Goal: Transaction & Acquisition: Purchase product/service

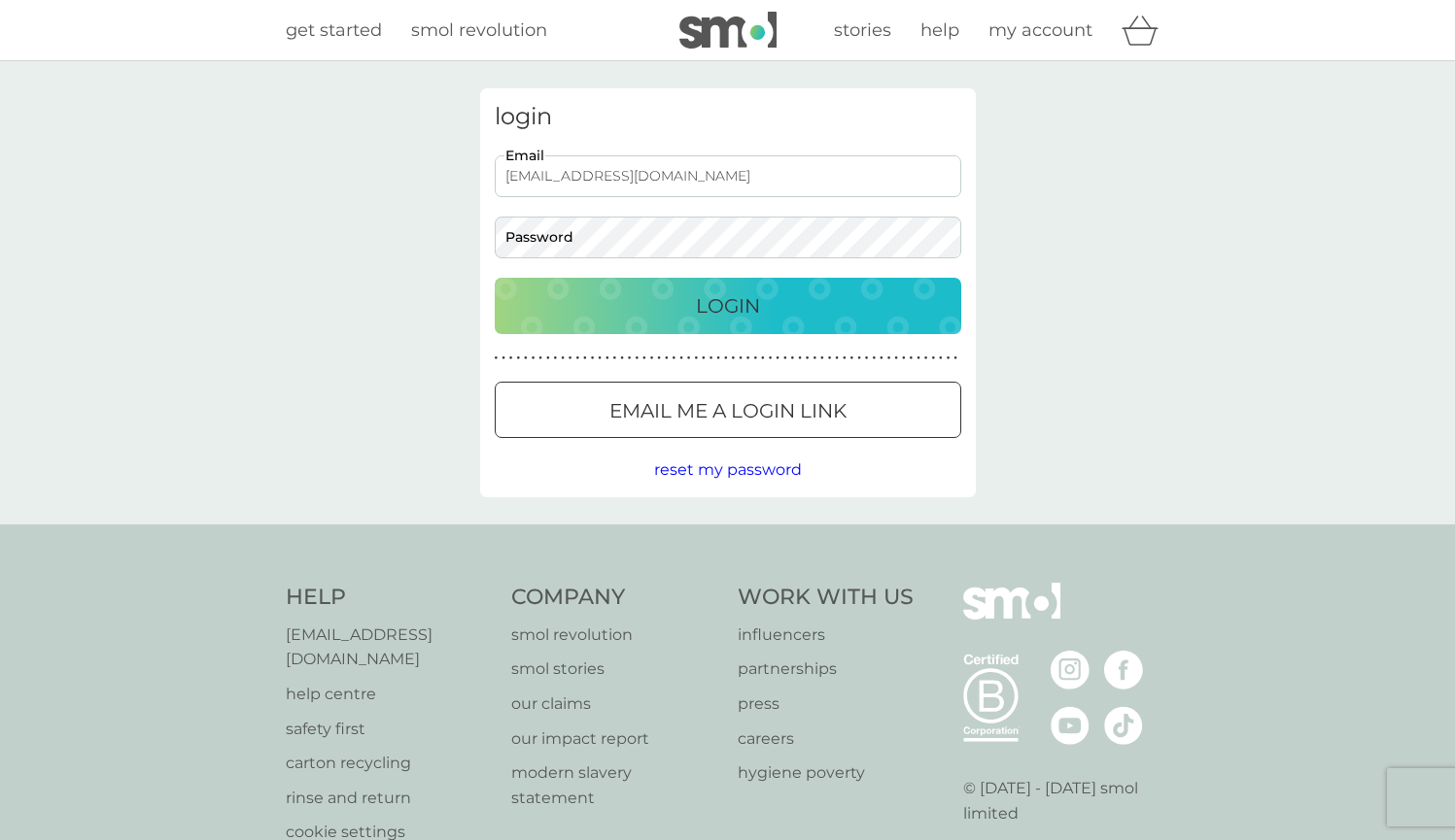
type input "vivstonebridge@me.com"
click at [744, 304] on p "Login" at bounding box center [728, 306] width 64 height 31
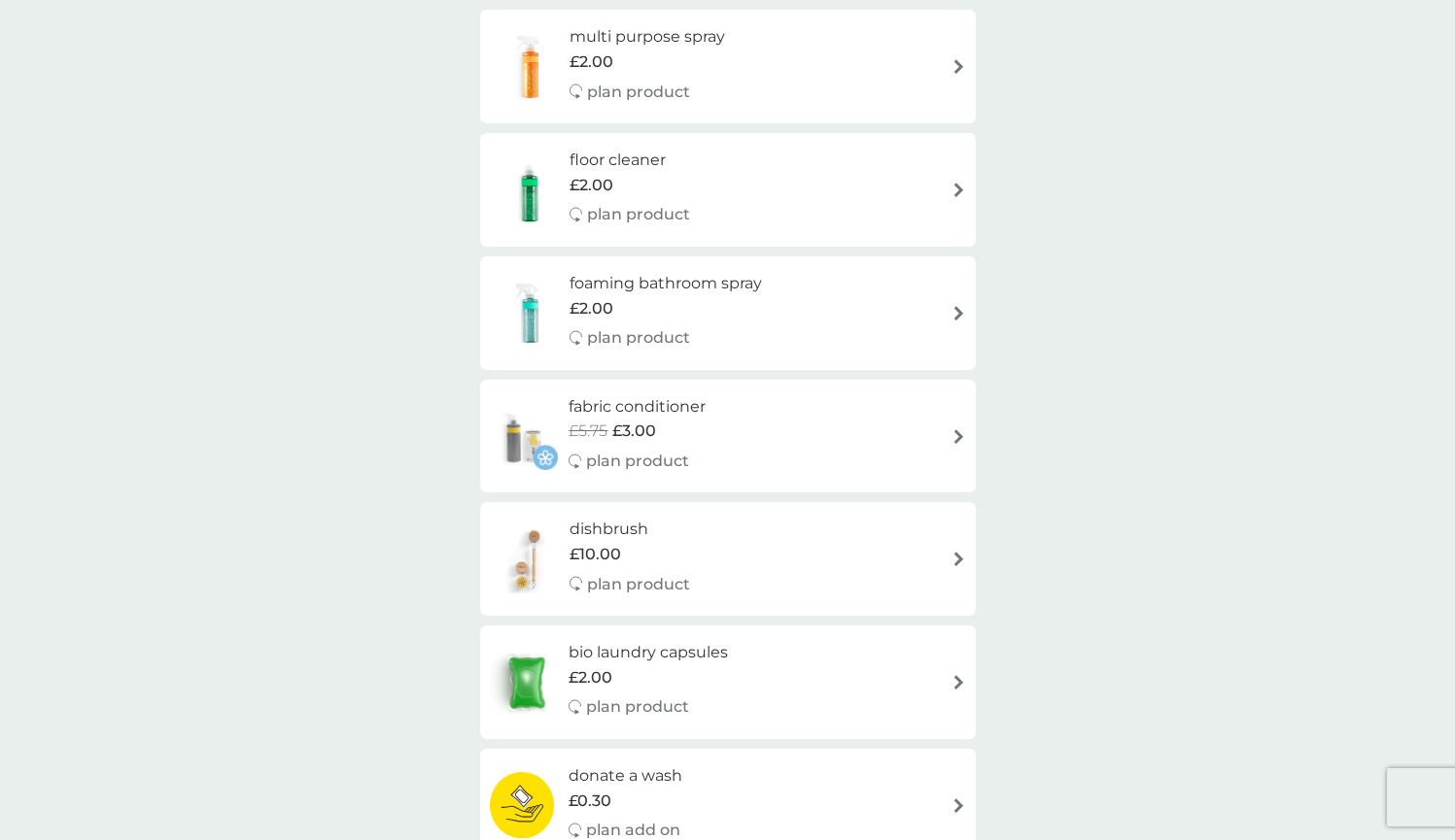
scroll to position [1380, 0]
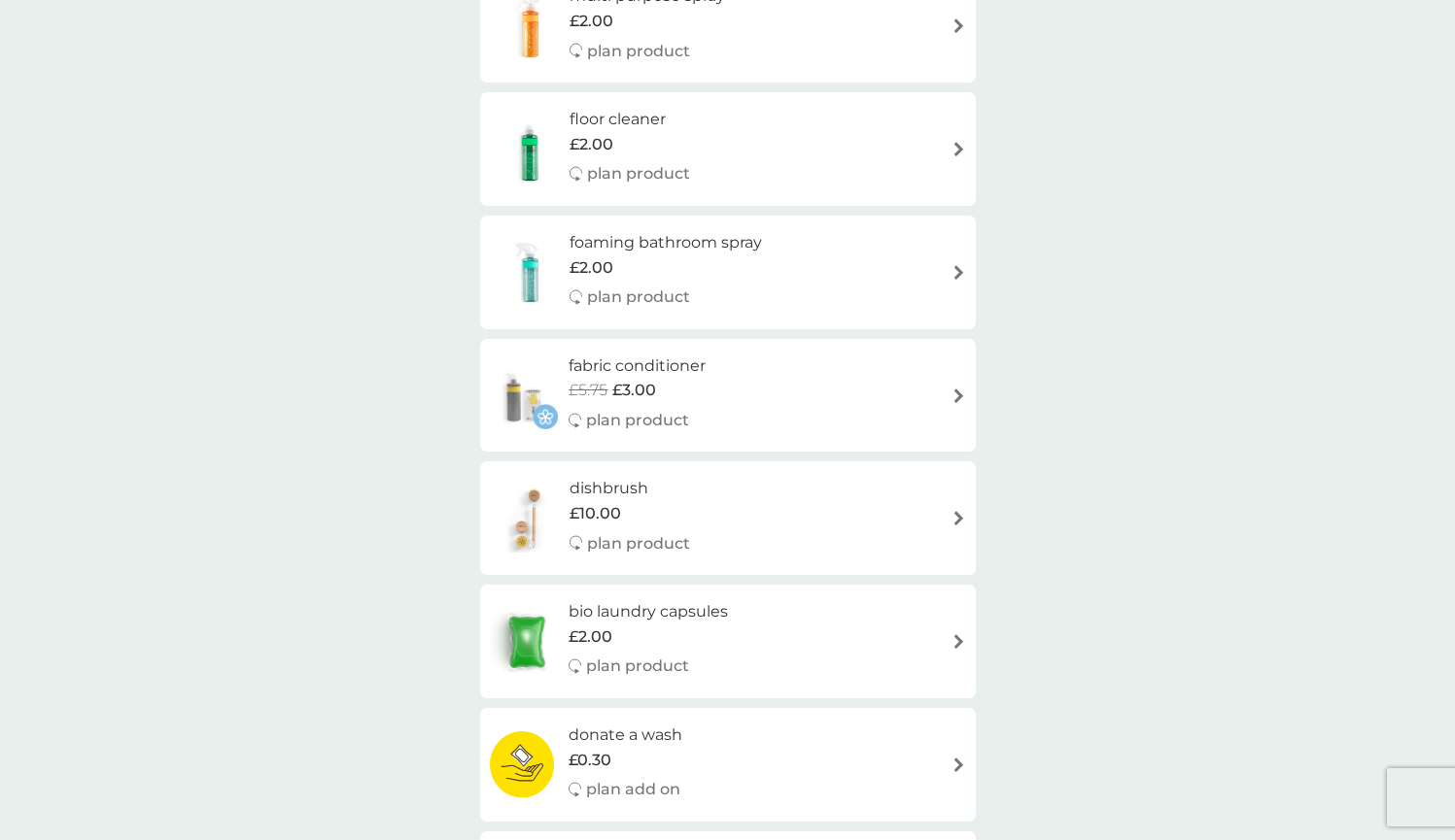
click at [948, 385] on div "fabric conditioner £5.75 £3.00 plan product" at bounding box center [728, 396] width 477 height 84
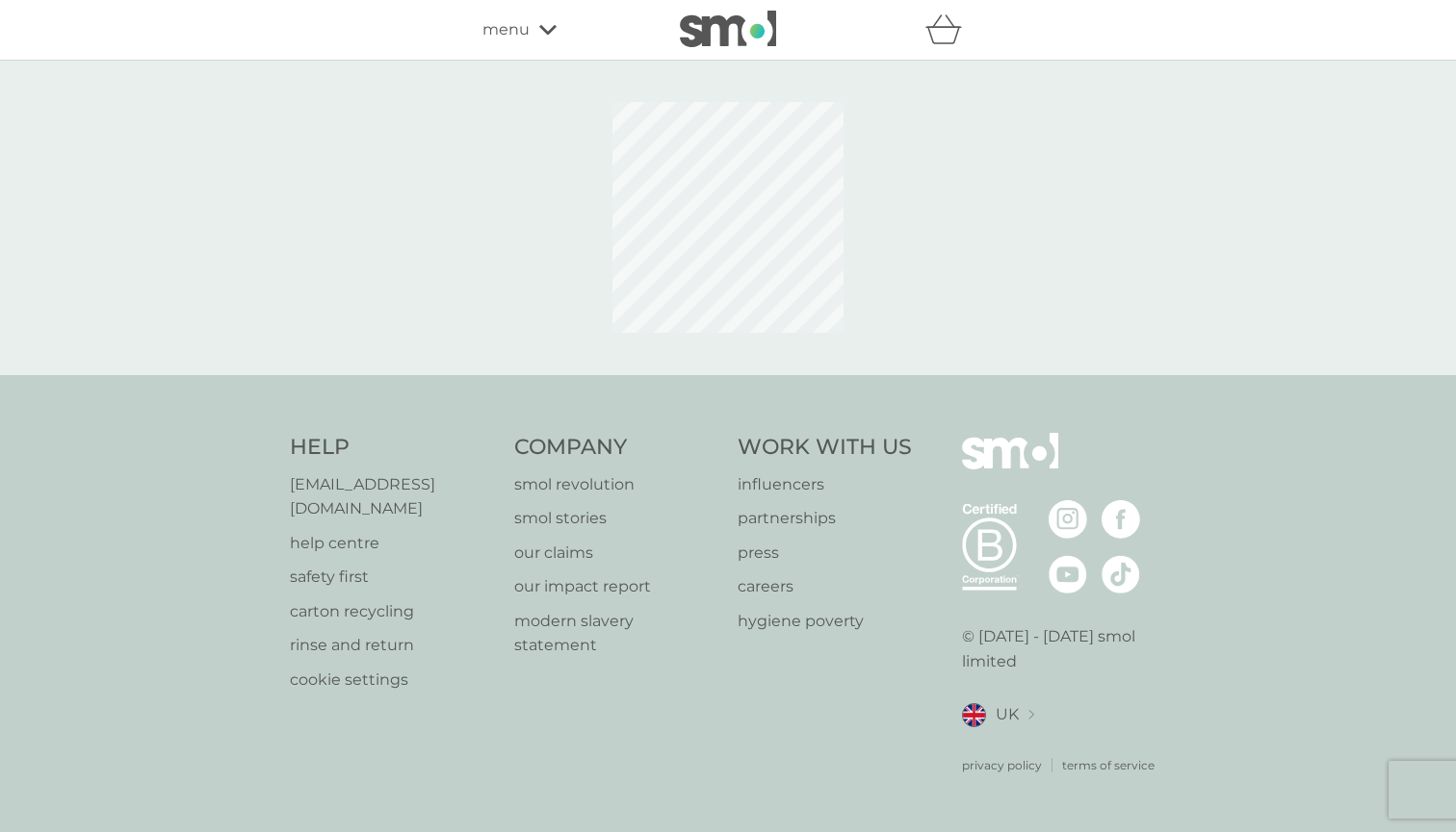
select select "182"
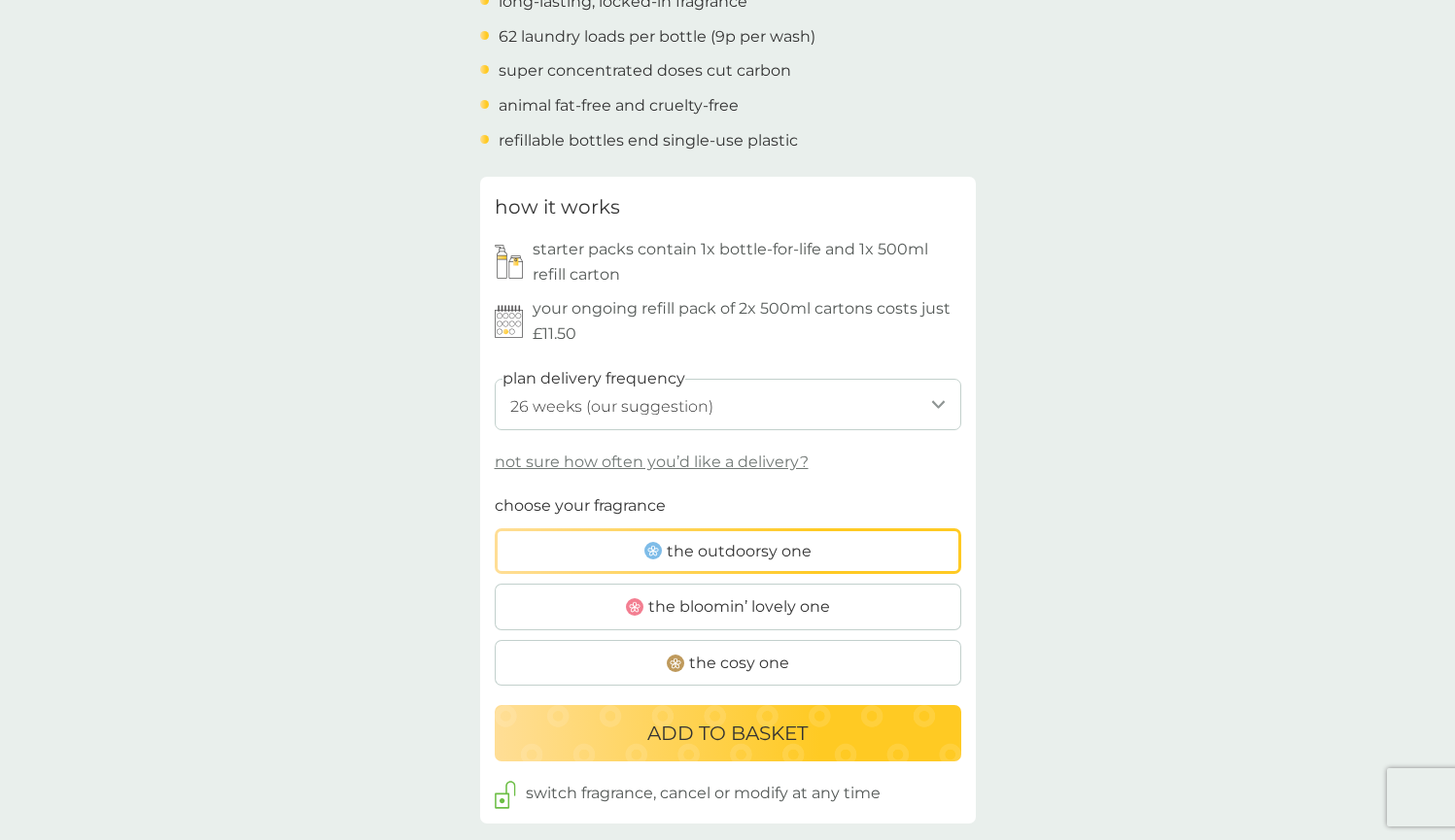
scroll to position [783, 0]
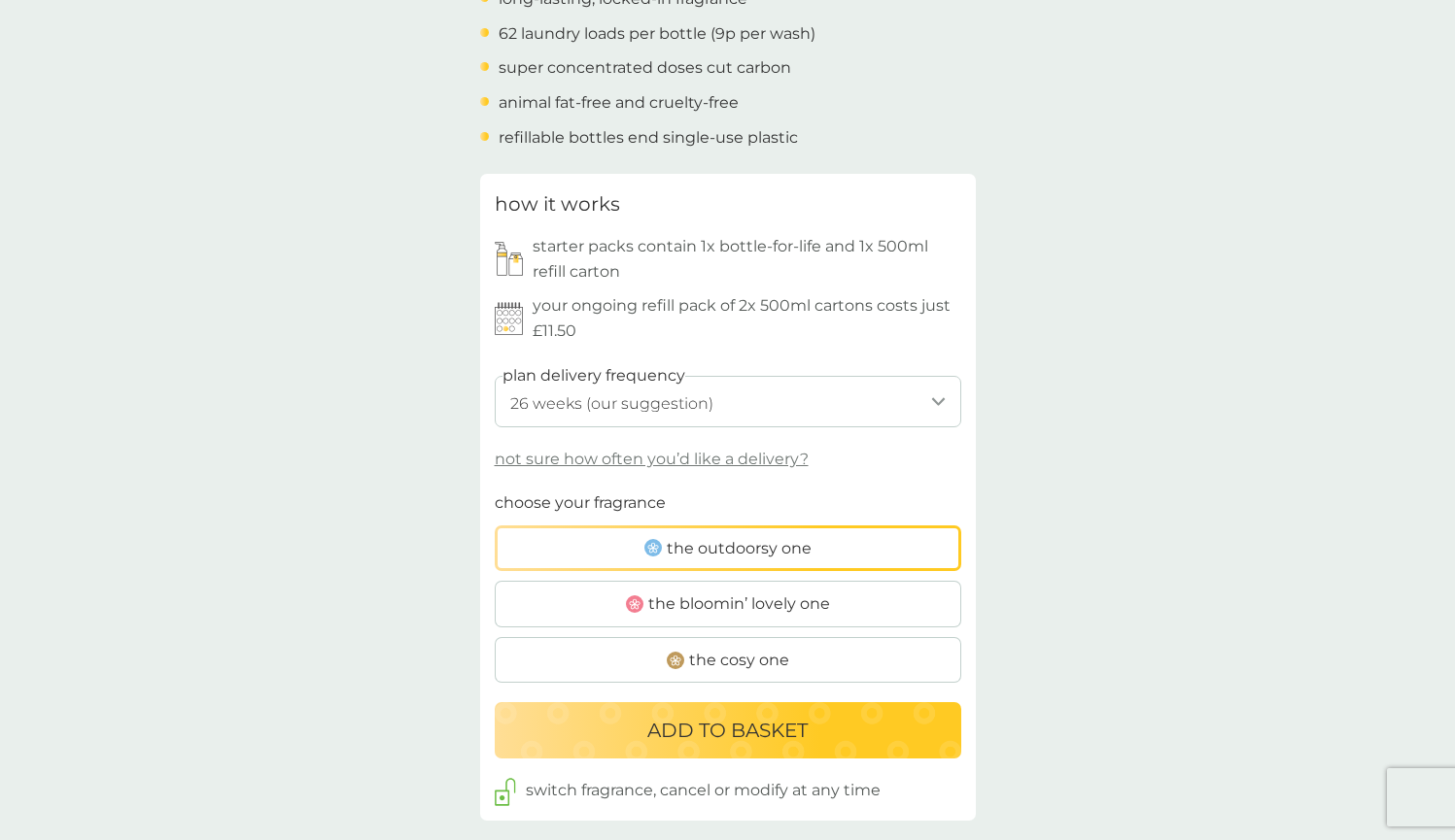
click at [691, 648] on span "the cosy one" at bounding box center [739, 661] width 100 height 25
click at [495, 491] on input "the cosy one" at bounding box center [495, 491] width 0 height 0
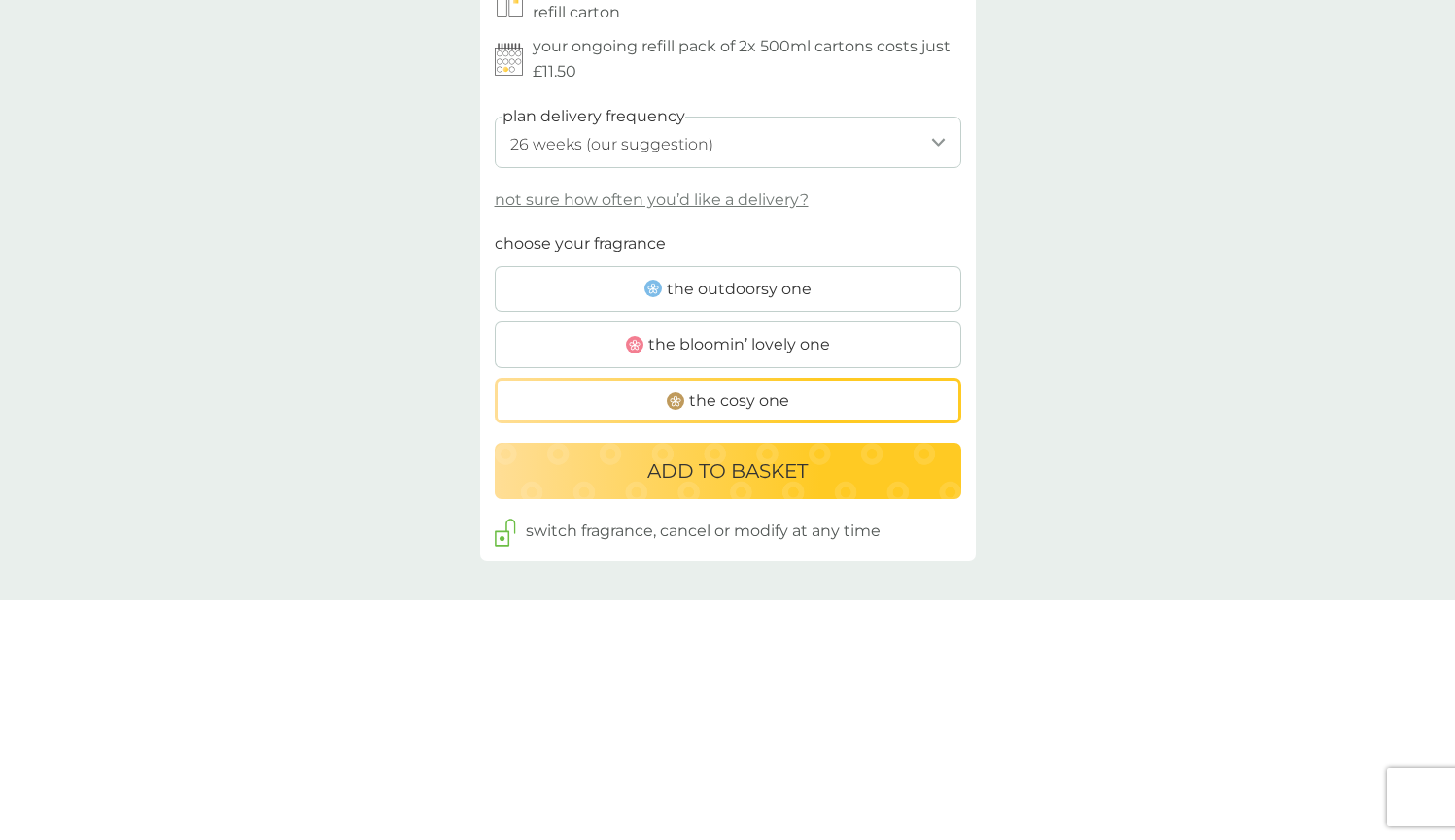
scroll to position [1108, 0]
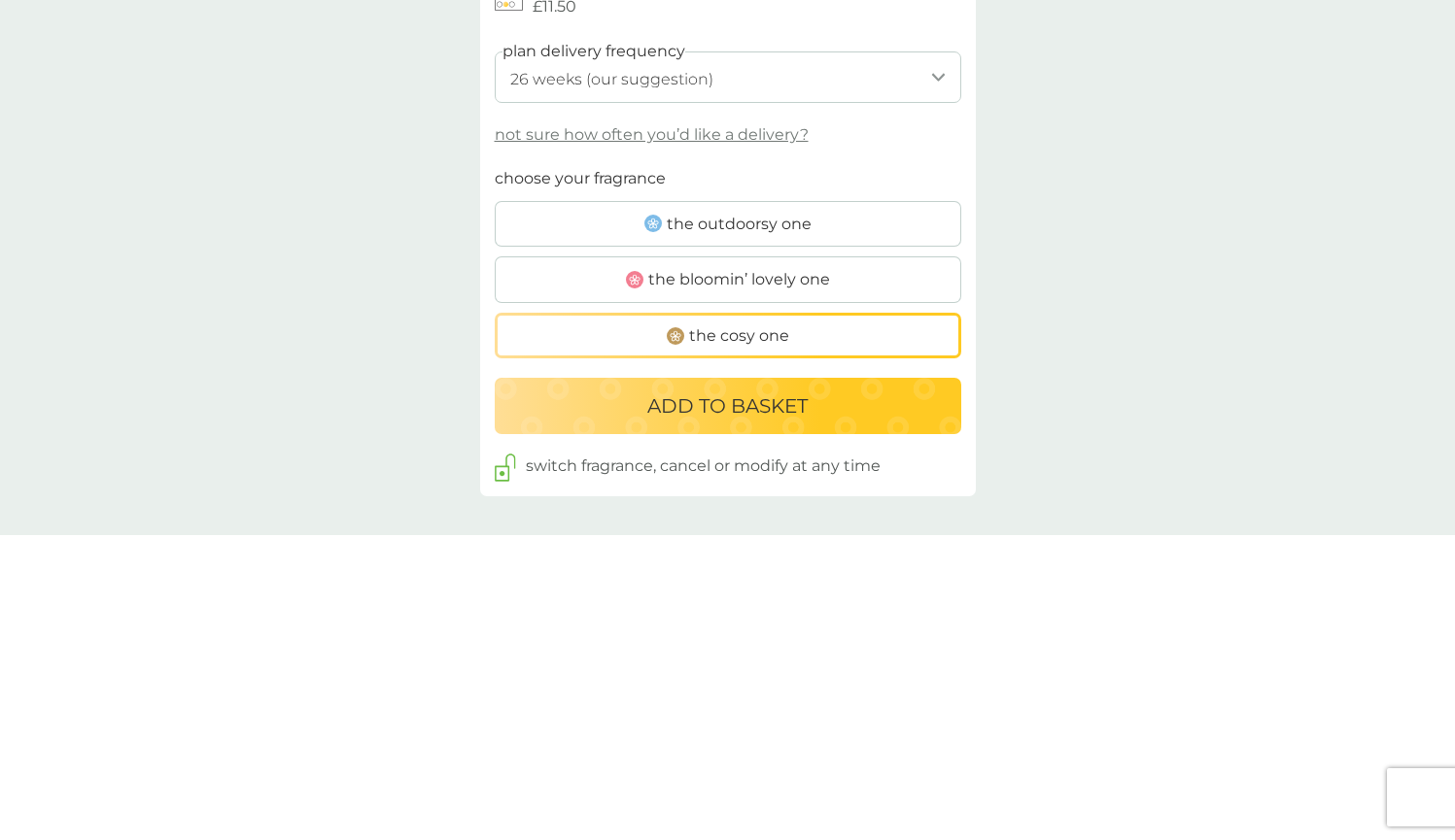
click at [668, 390] on p "ADD TO BASKET" at bounding box center [728, 406] width 161 height 31
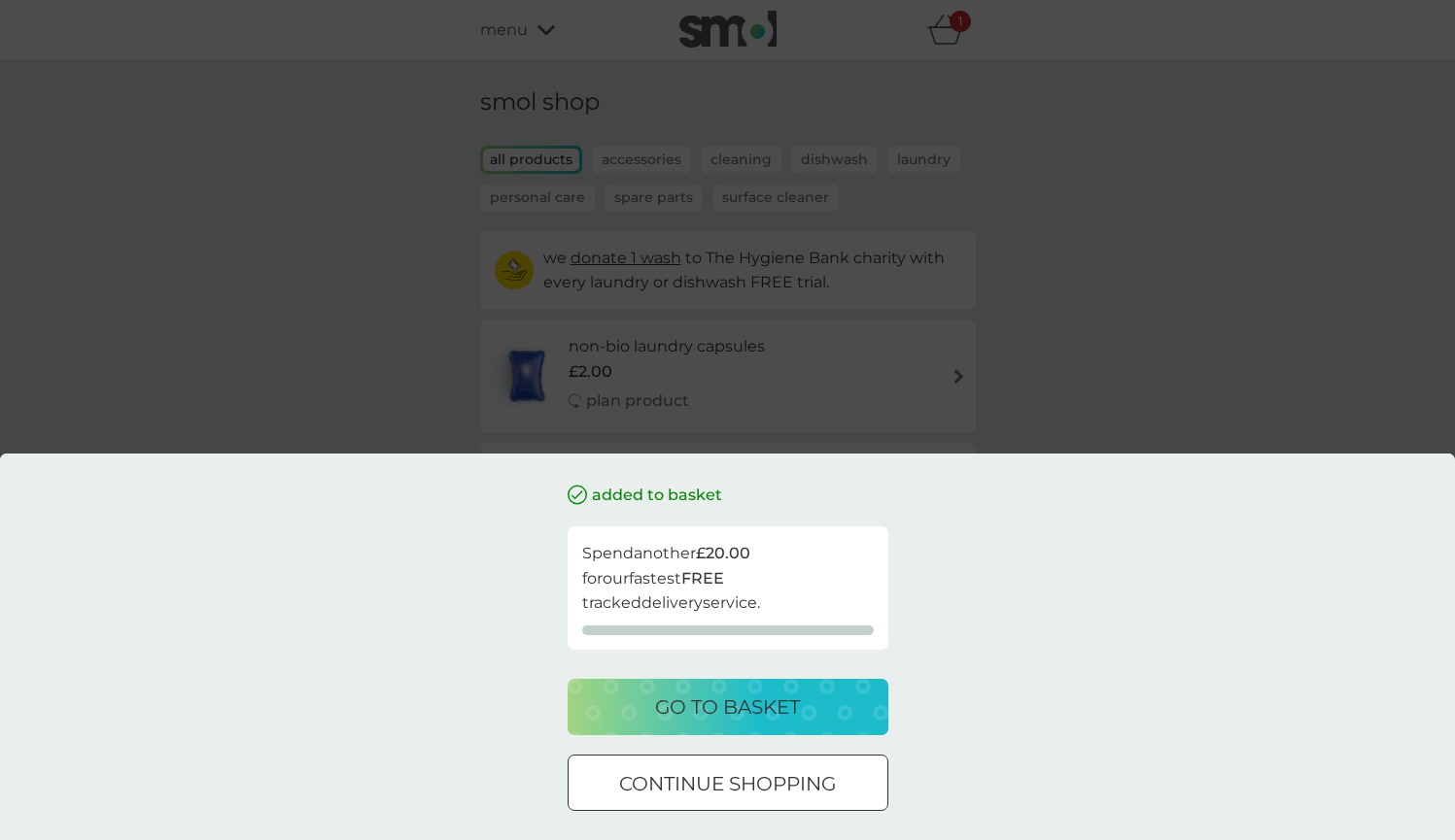
click at [728, 781] on div at bounding box center [728, 784] width 70 height 21
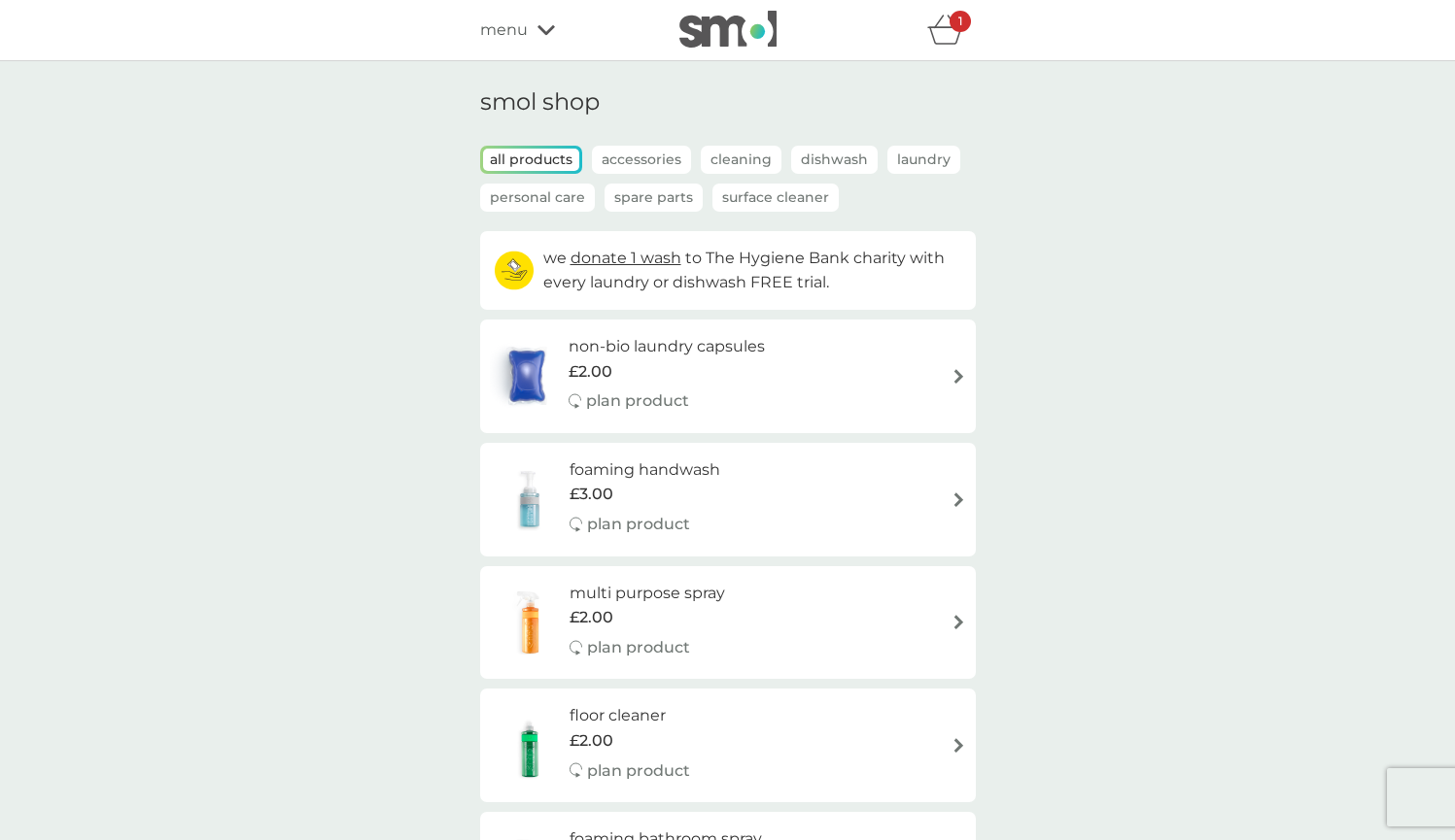
click at [956, 370] on img at bounding box center [958, 376] width 15 height 15
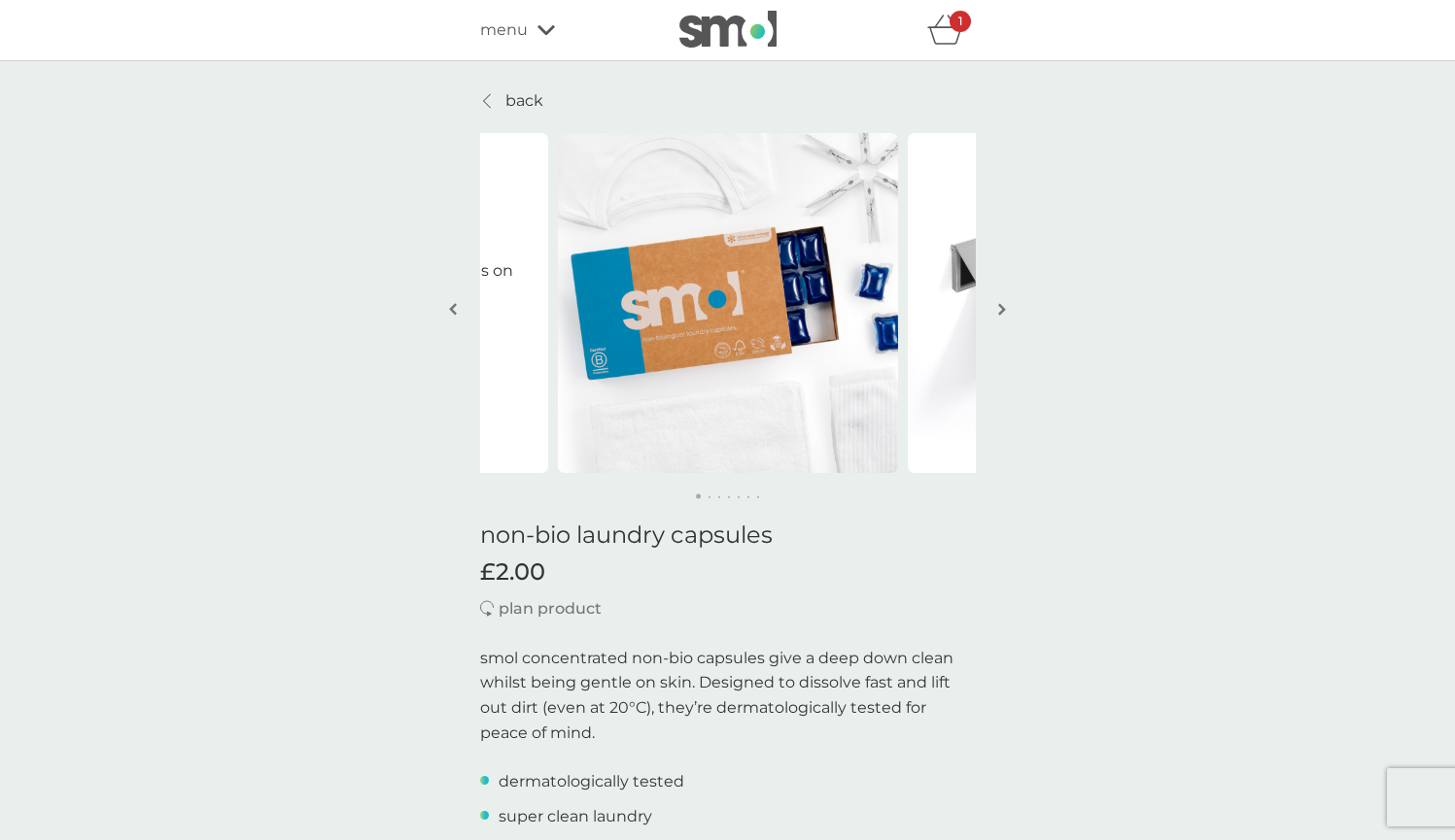
click at [1001, 311] on img "button" at bounding box center [1002, 309] width 8 height 15
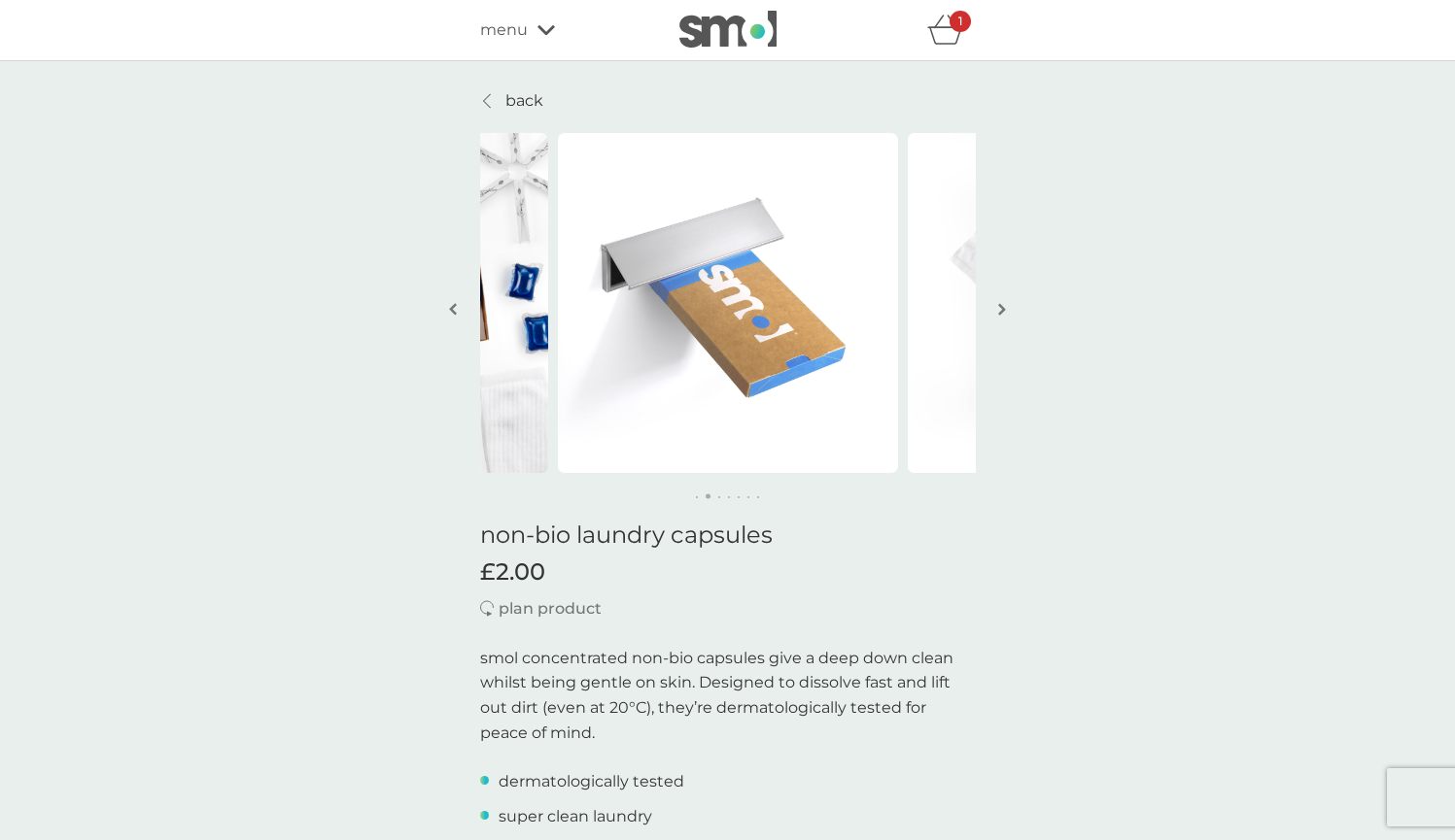
click at [1001, 311] on img "button" at bounding box center [1002, 309] width 8 height 15
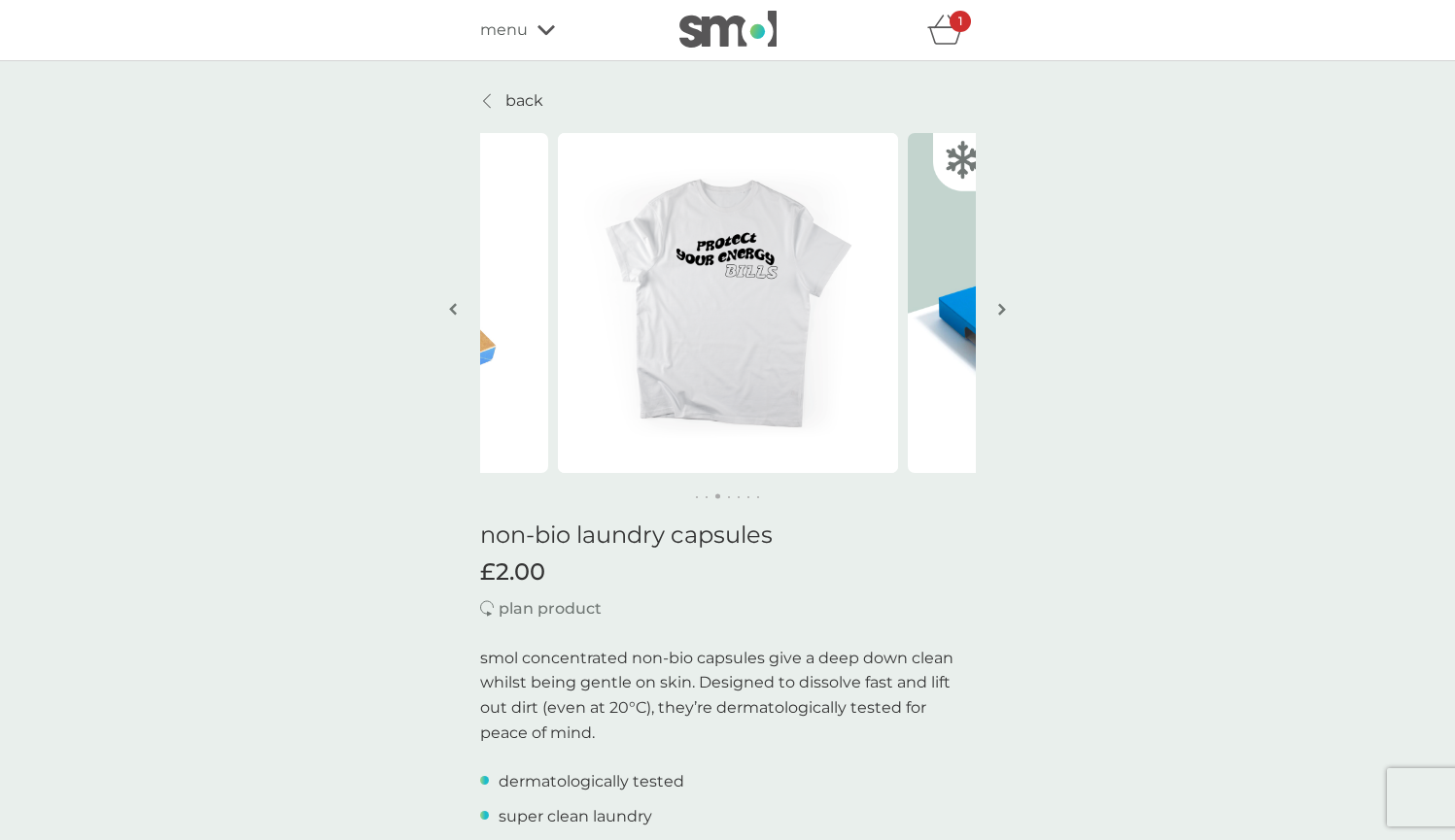
click at [1001, 311] on img "button" at bounding box center [1002, 309] width 8 height 15
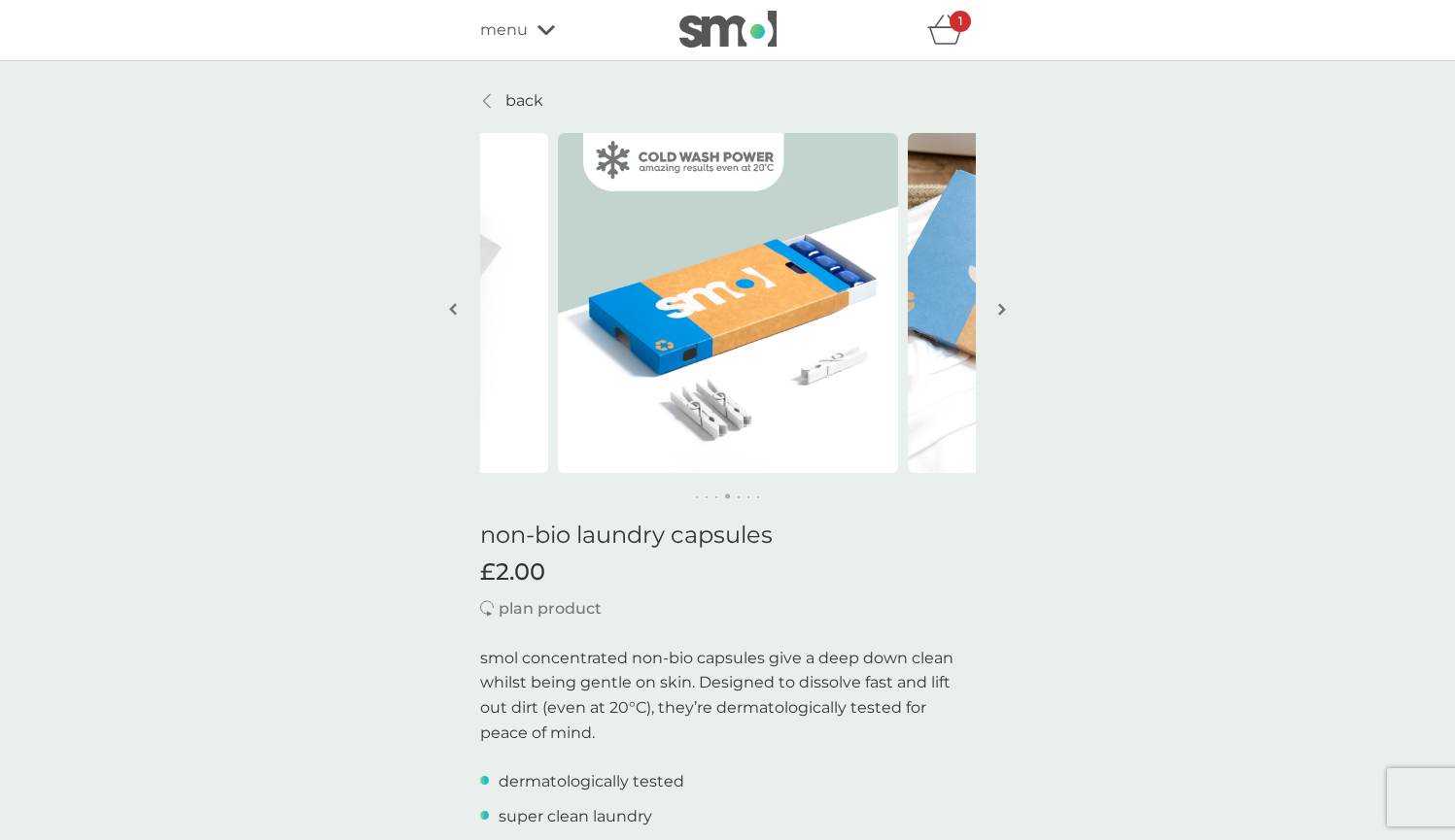
click at [1001, 311] on img "button" at bounding box center [1002, 309] width 8 height 15
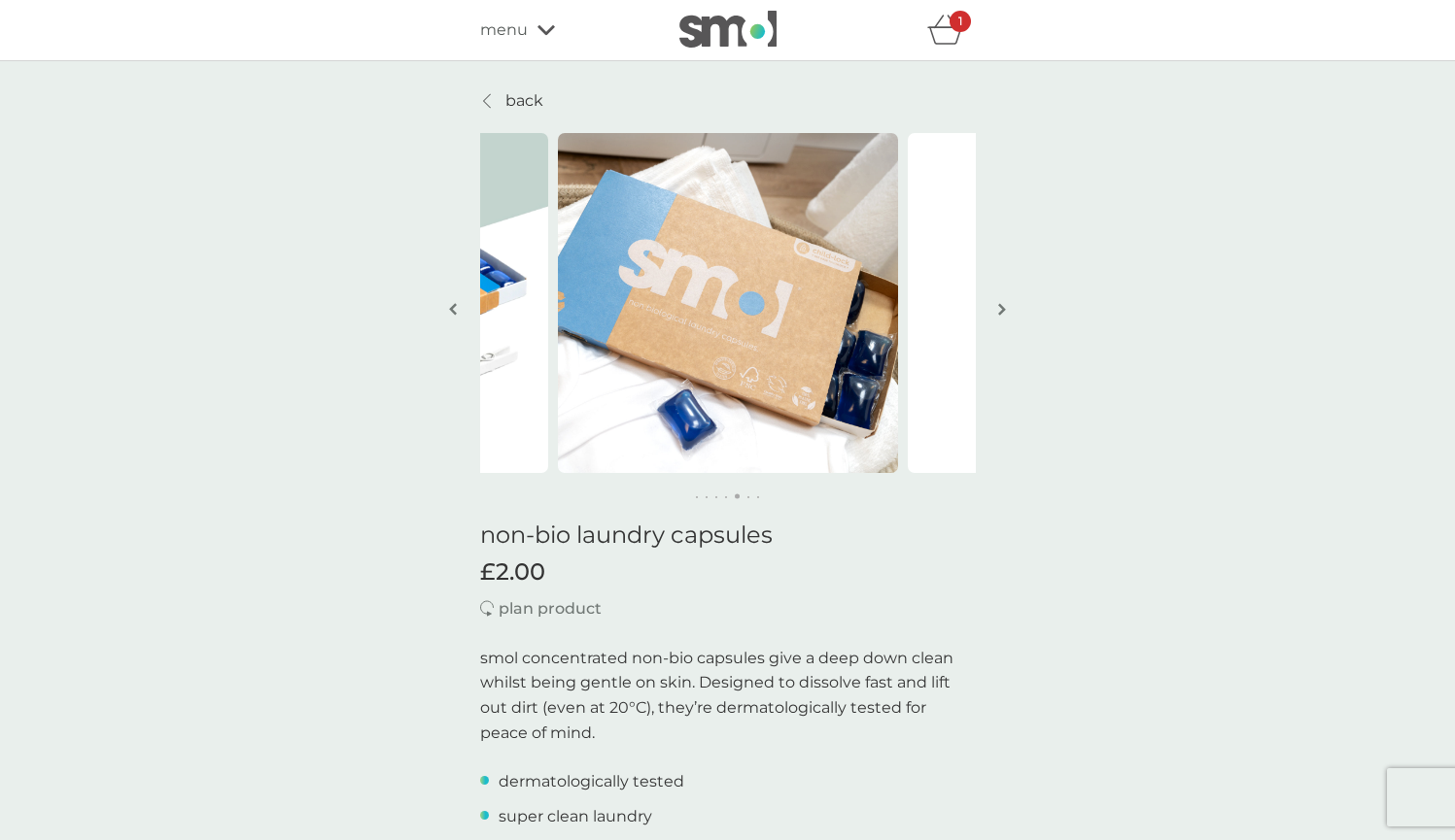
click at [800, 328] on img at bounding box center [728, 303] width 340 height 340
click at [996, 307] on button "button" at bounding box center [1002, 311] width 15 height 97
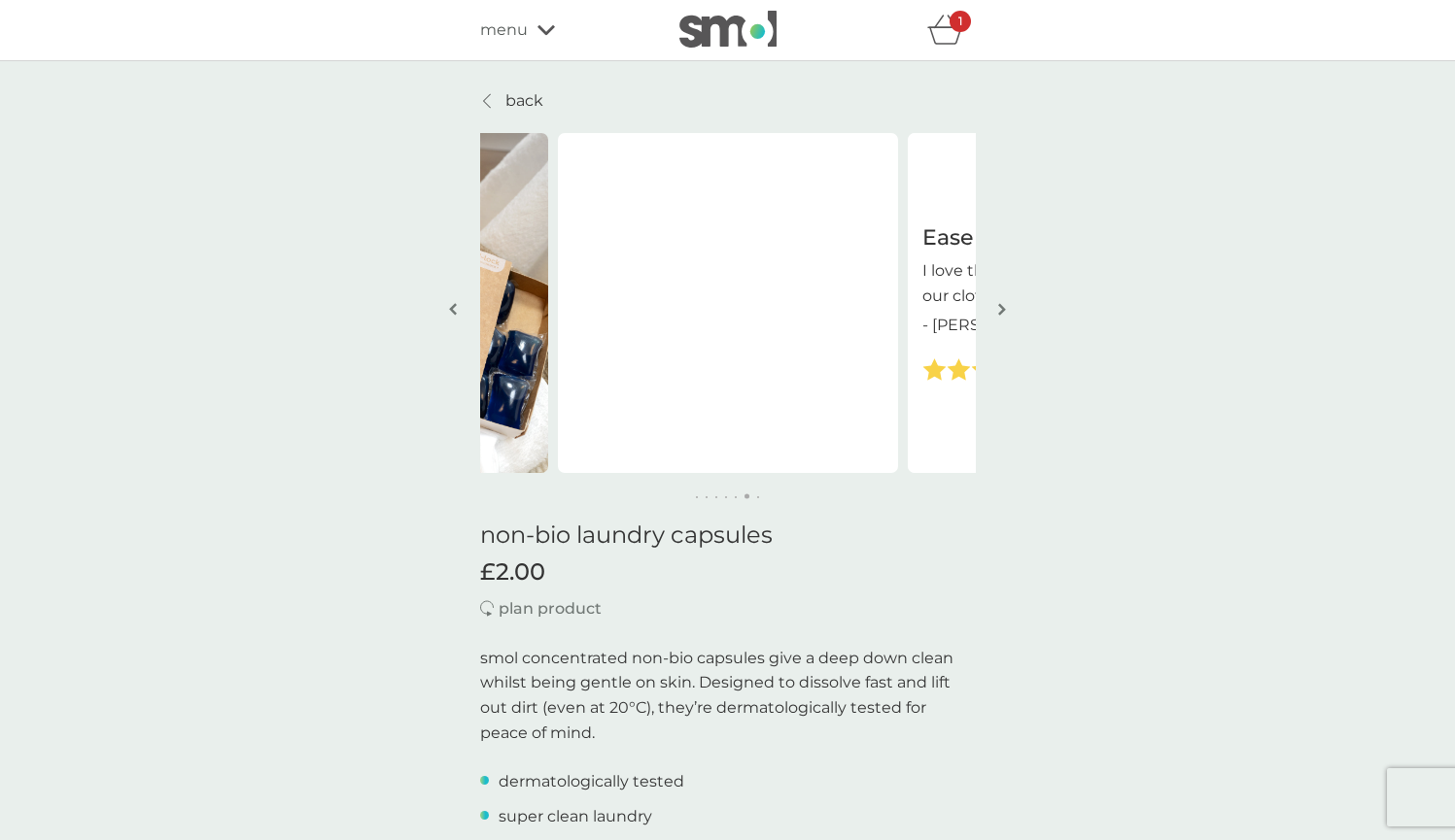
click at [996, 307] on button "button" at bounding box center [1002, 311] width 15 height 97
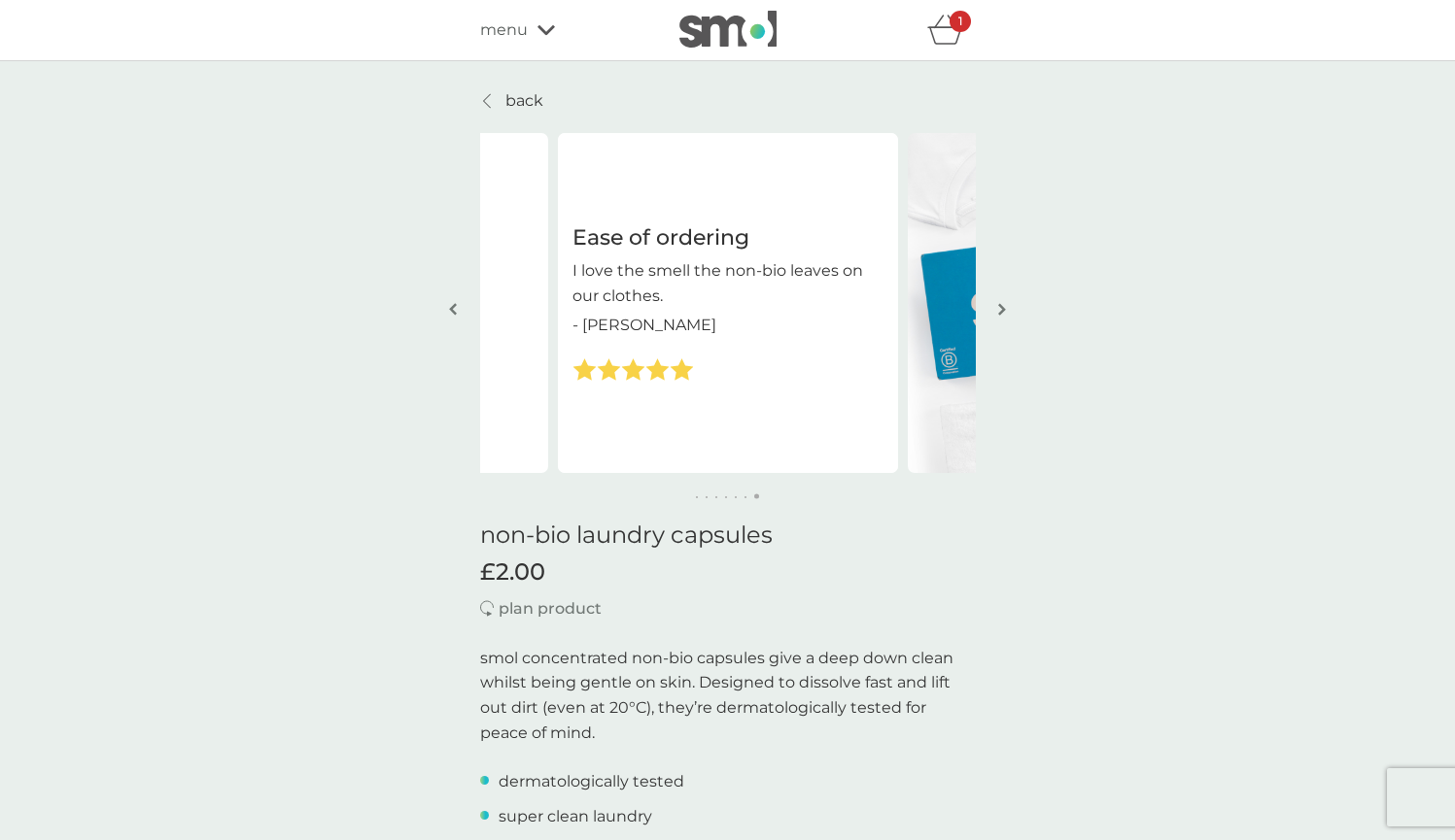
click at [996, 307] on button "button" at bounding box center [1002, 311] width 15 height 97
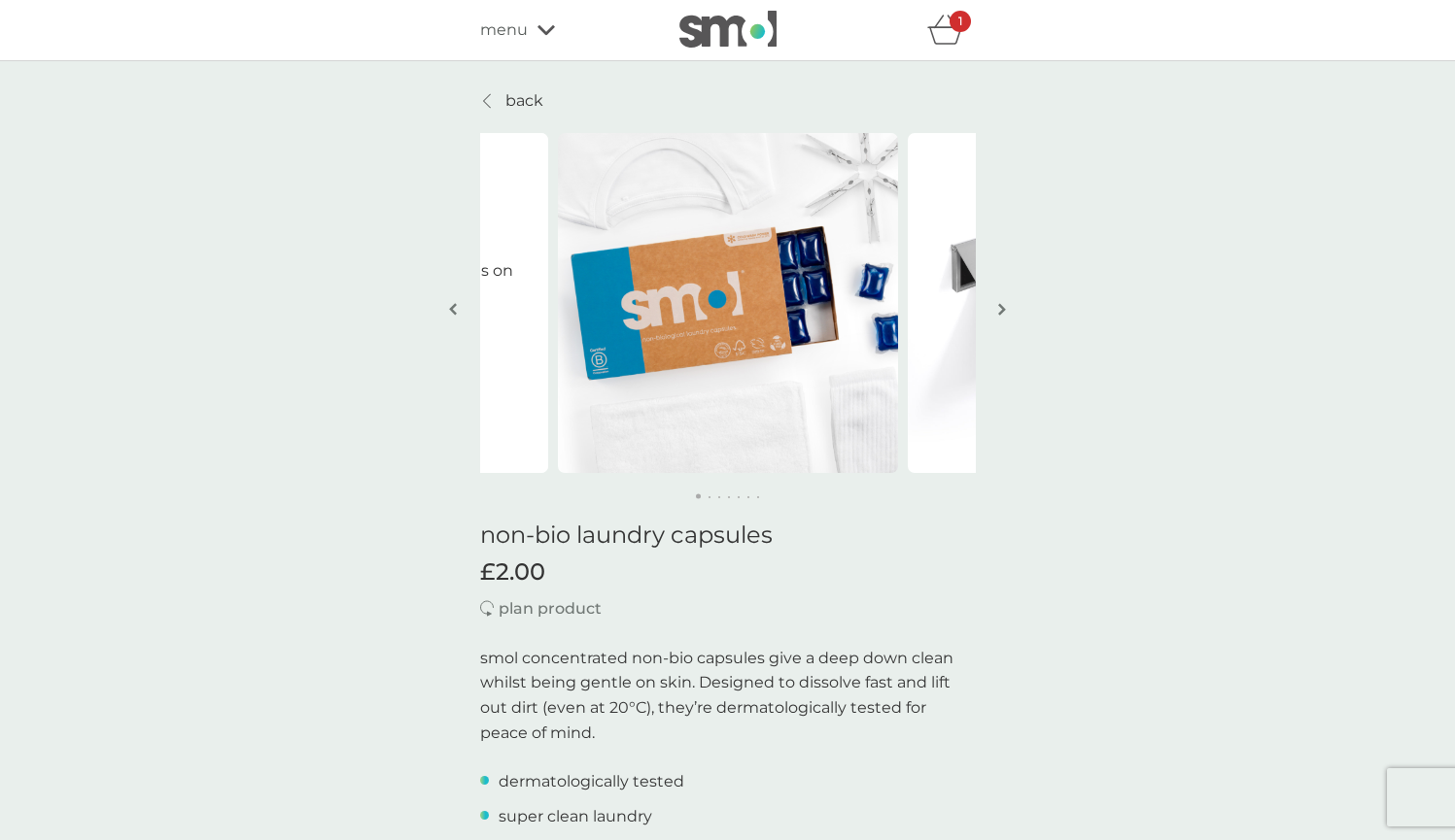
click at [996, 307] on button "button" at bounding box center [1002, 311] width 15 height 97
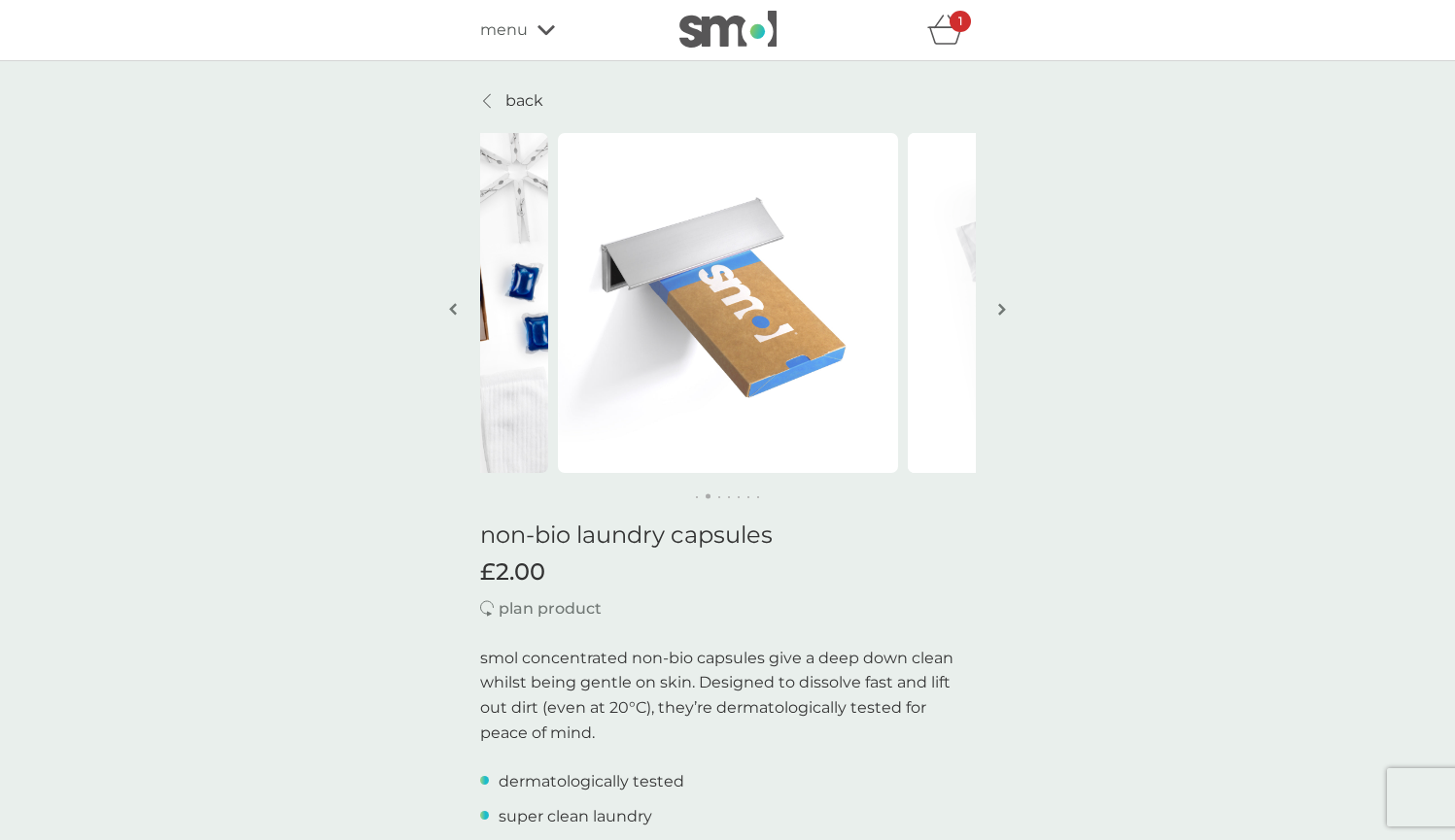
click at [996, 307] on button "button" at bounding box center [1002, 311] width 15 height 97
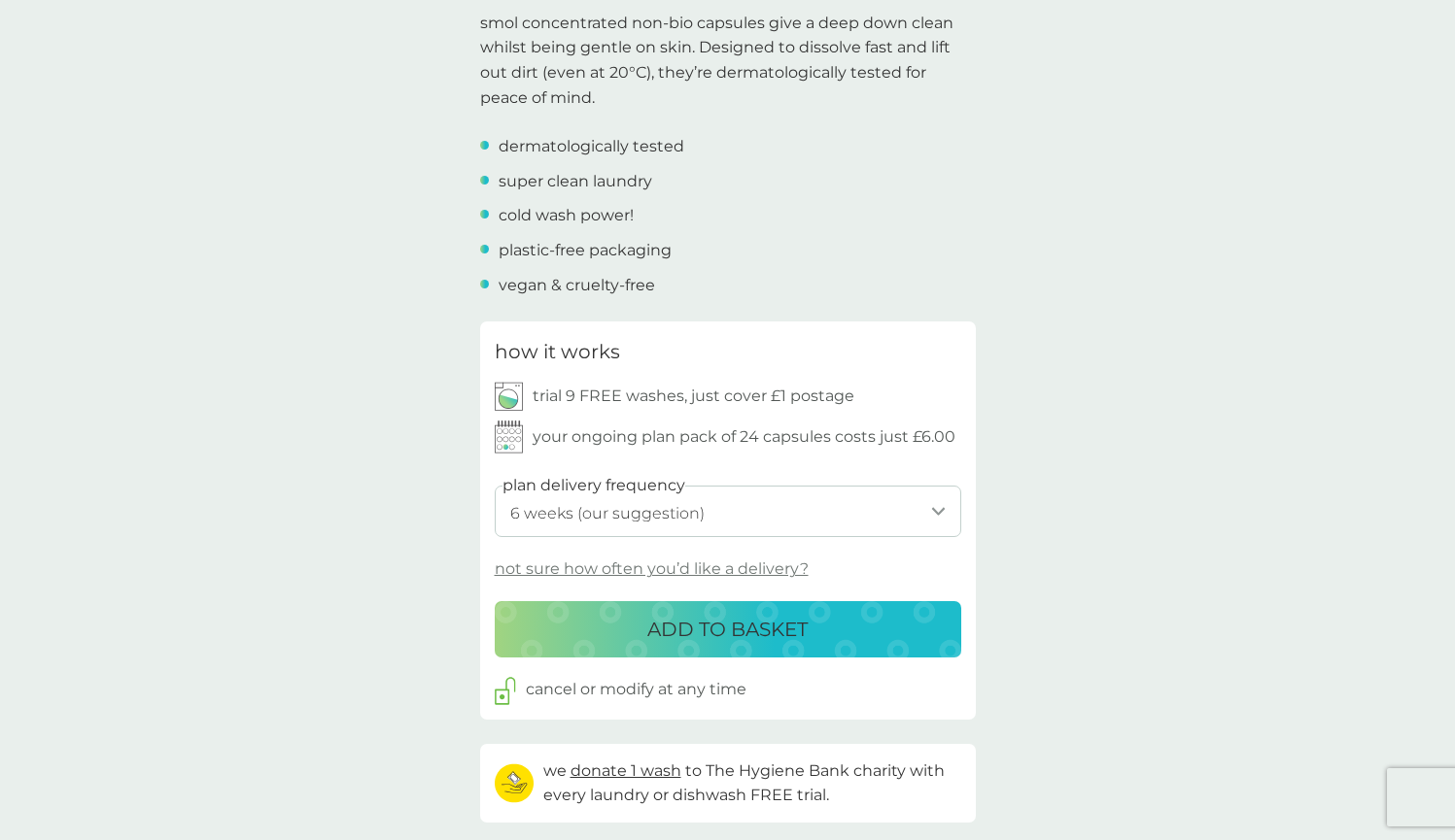
scroll to position [702, 0]
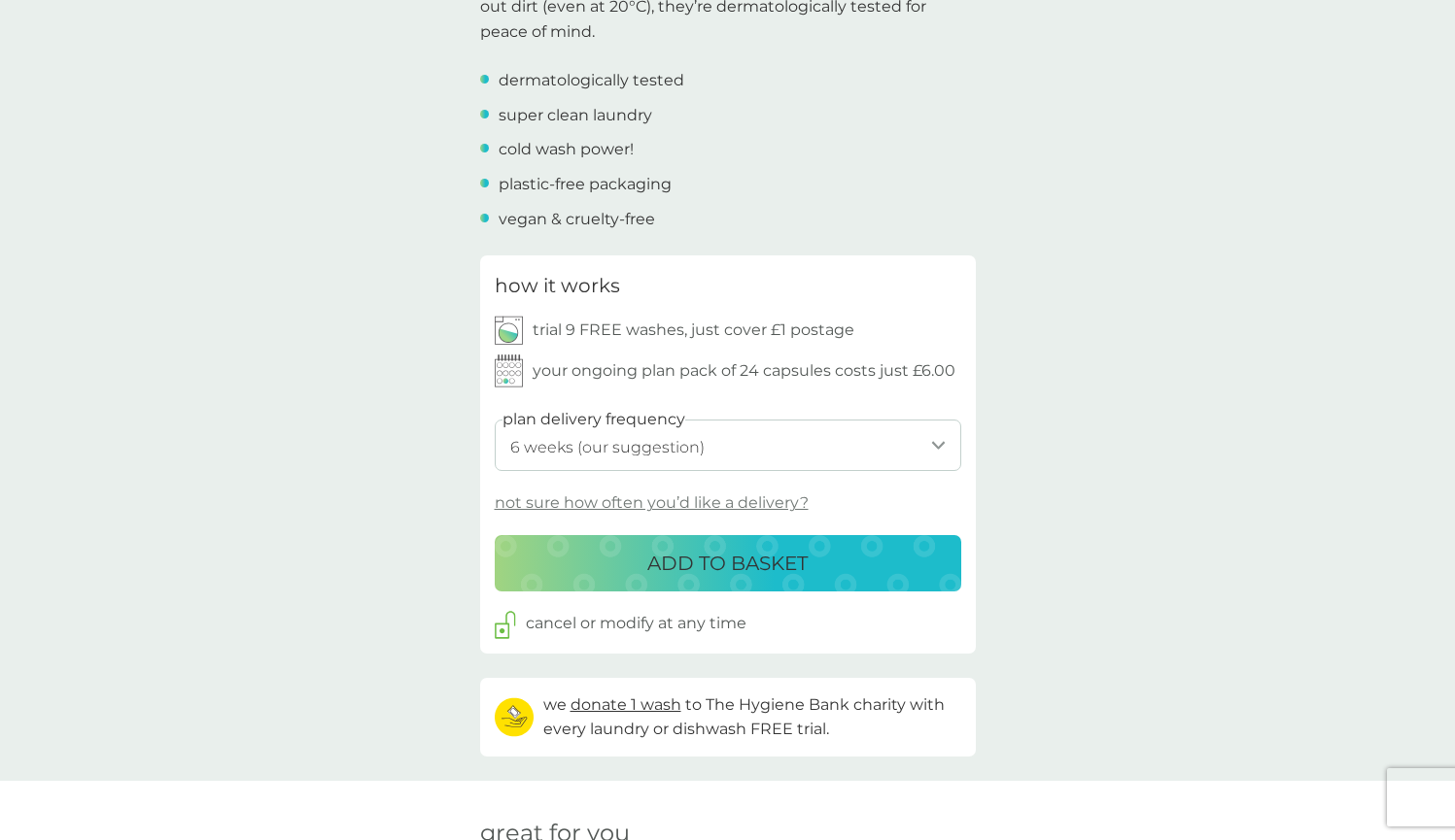
select select "28"
click at [798, 548] on p "ADD TO BASKET" at bounding box center [728, 564] width 161 height 31
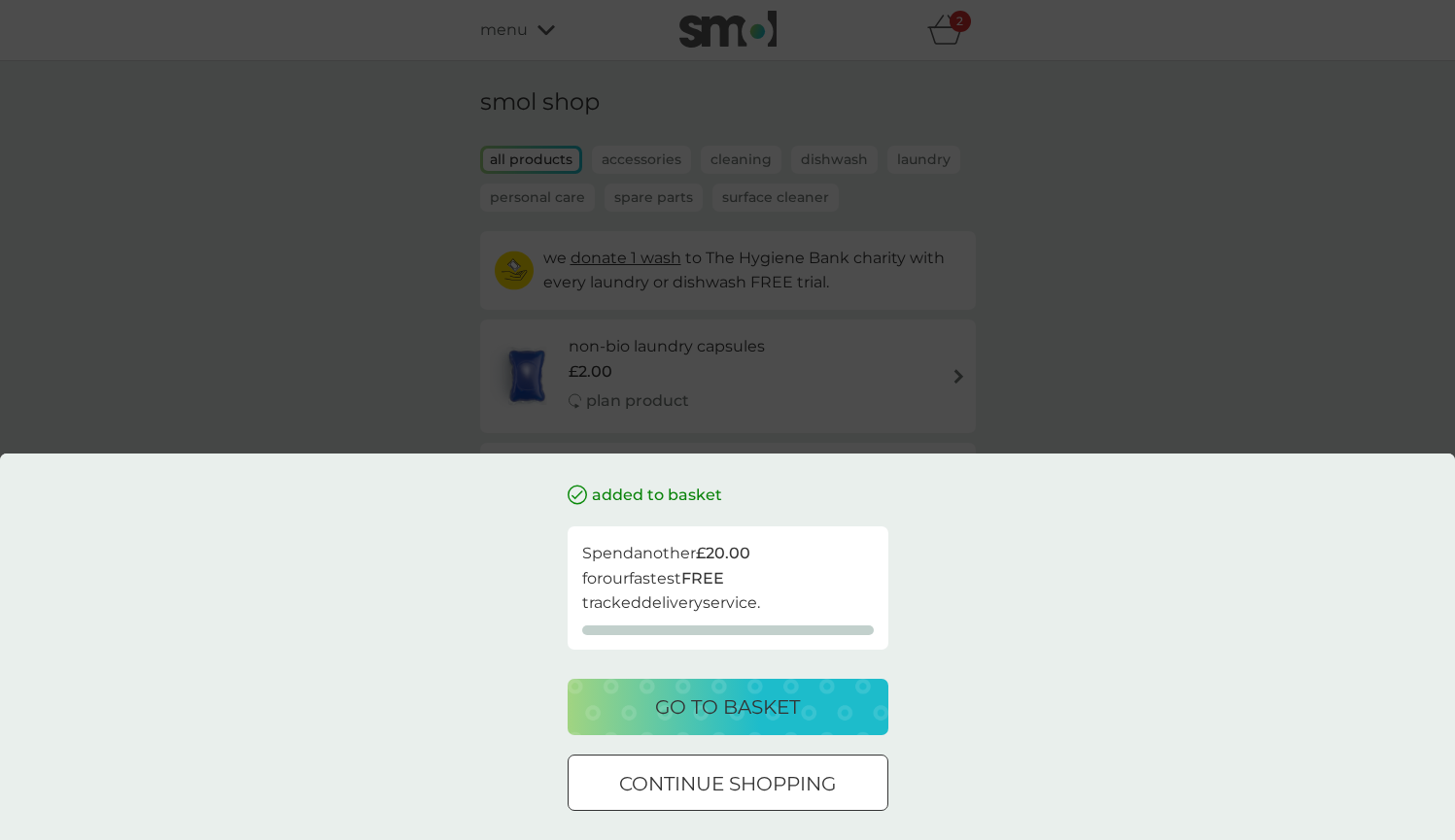
click at [679, 797] on p "continue shopping" at bounding box center [727, 784] width 217 height 31
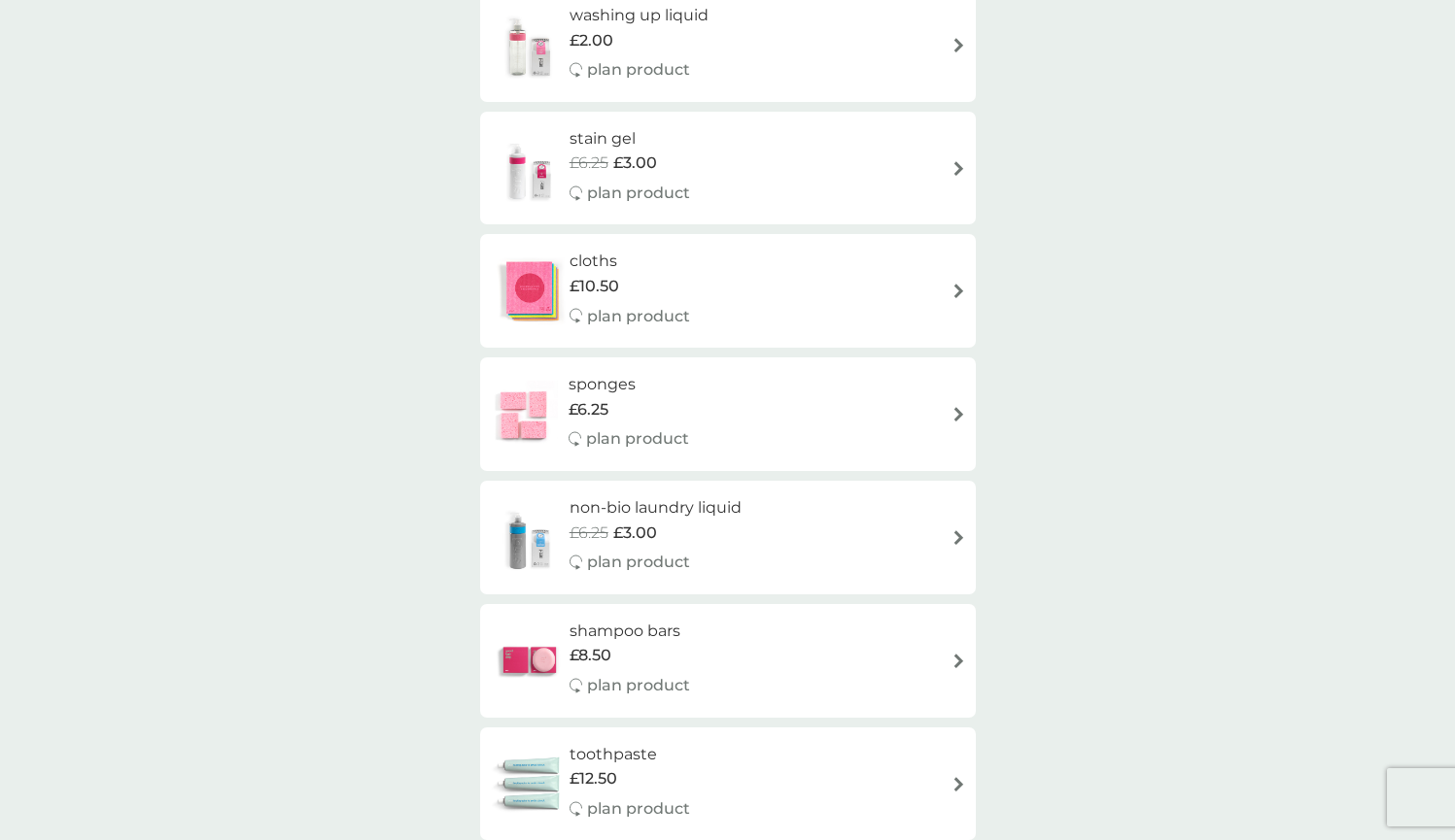
scroll to position [2179, 0]
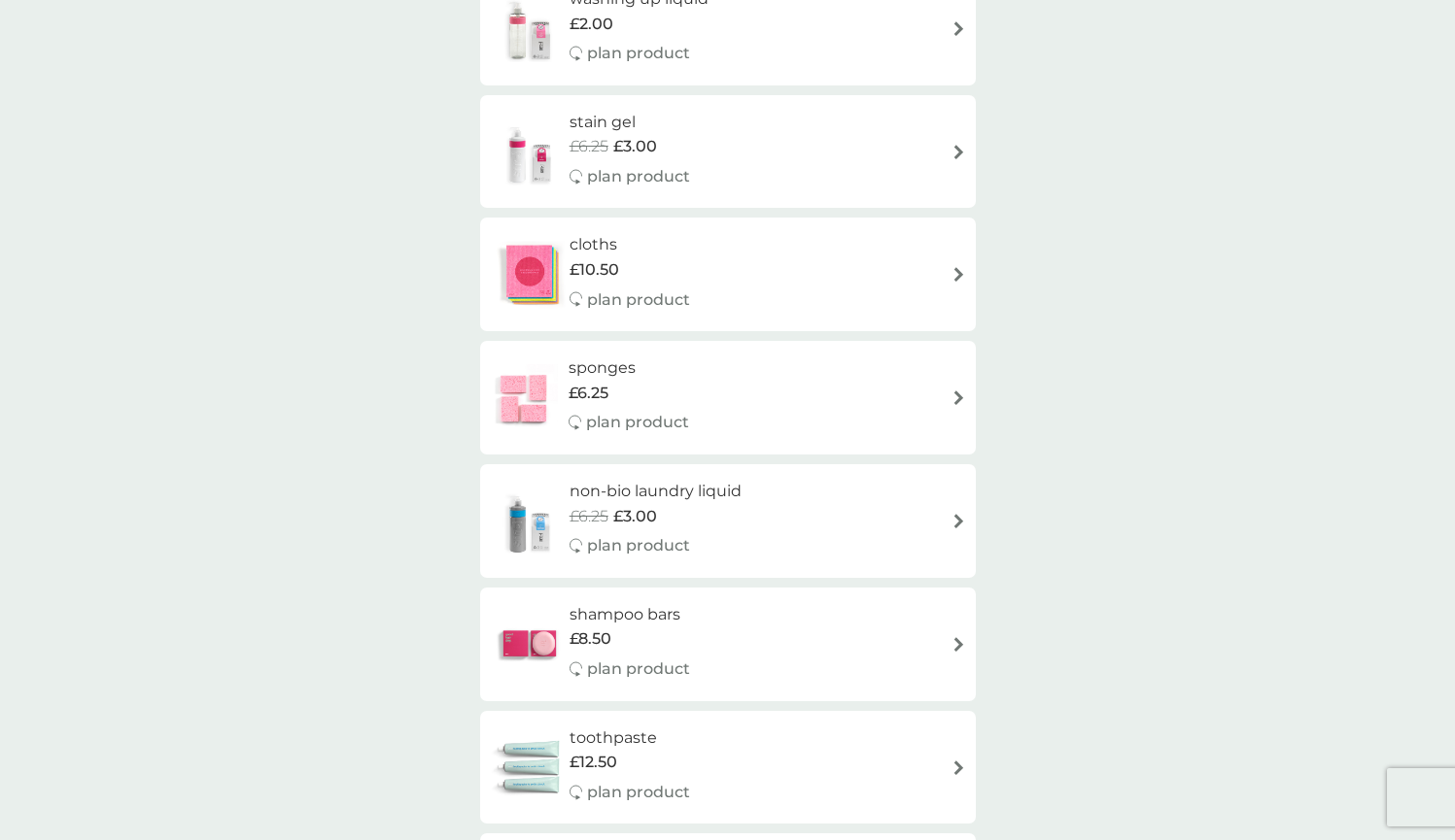
click at [601, 533] on p "plan product" at bounding box center [638, 546] width 103 height 25
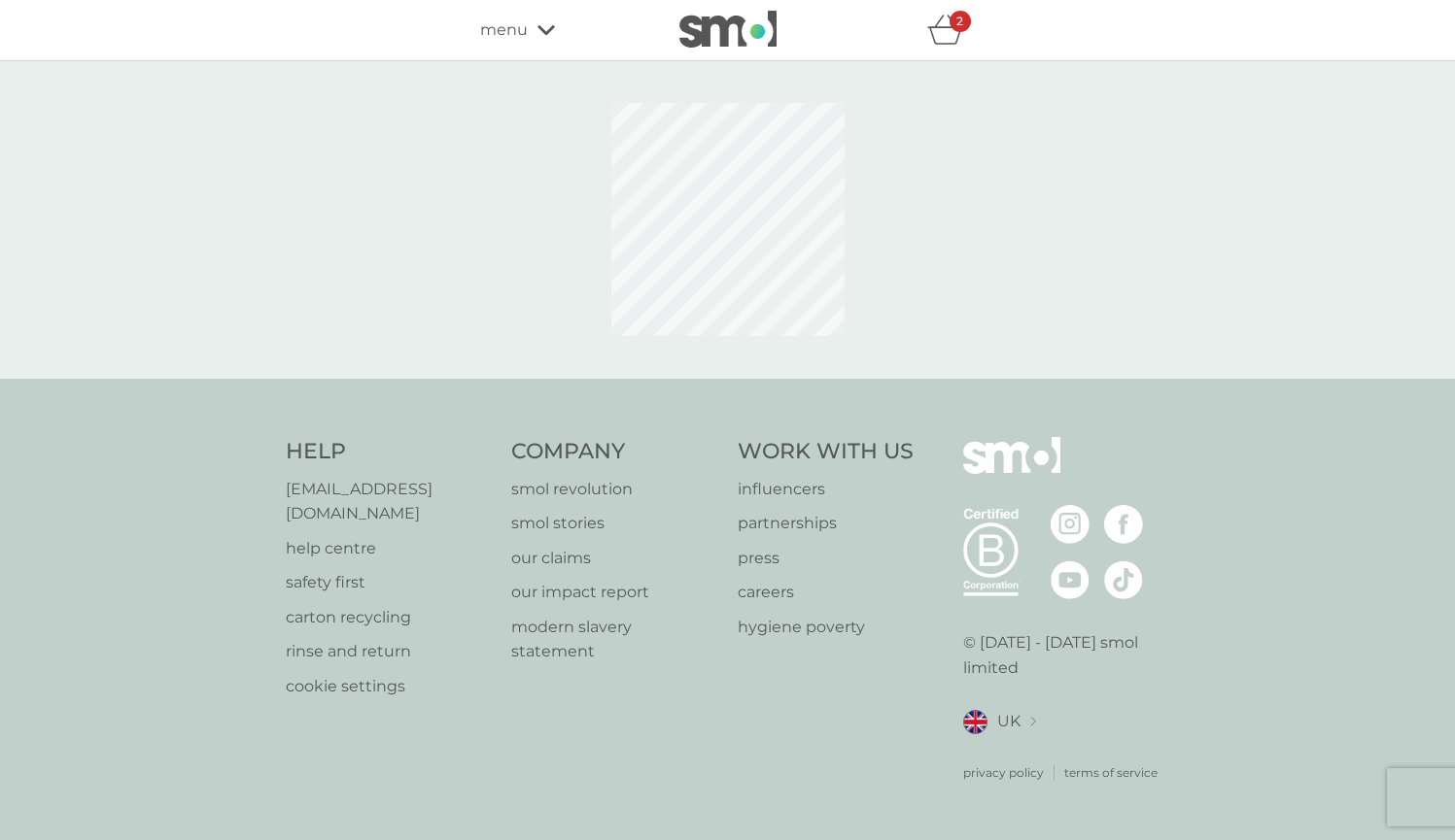
select select "91"
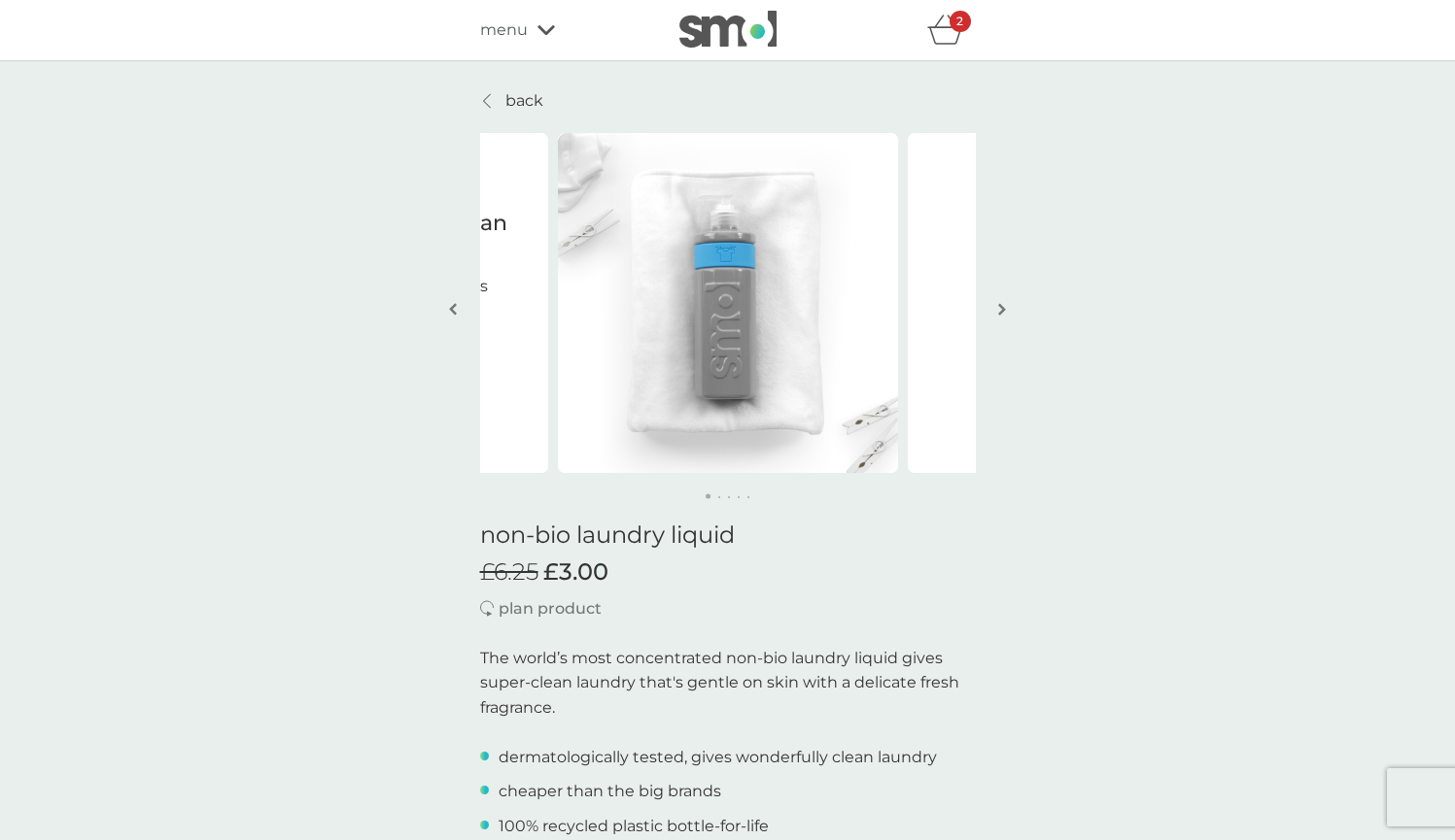
click at [947, 33] on icon "basket" at bounding box center [946, 29] width 37 height 30
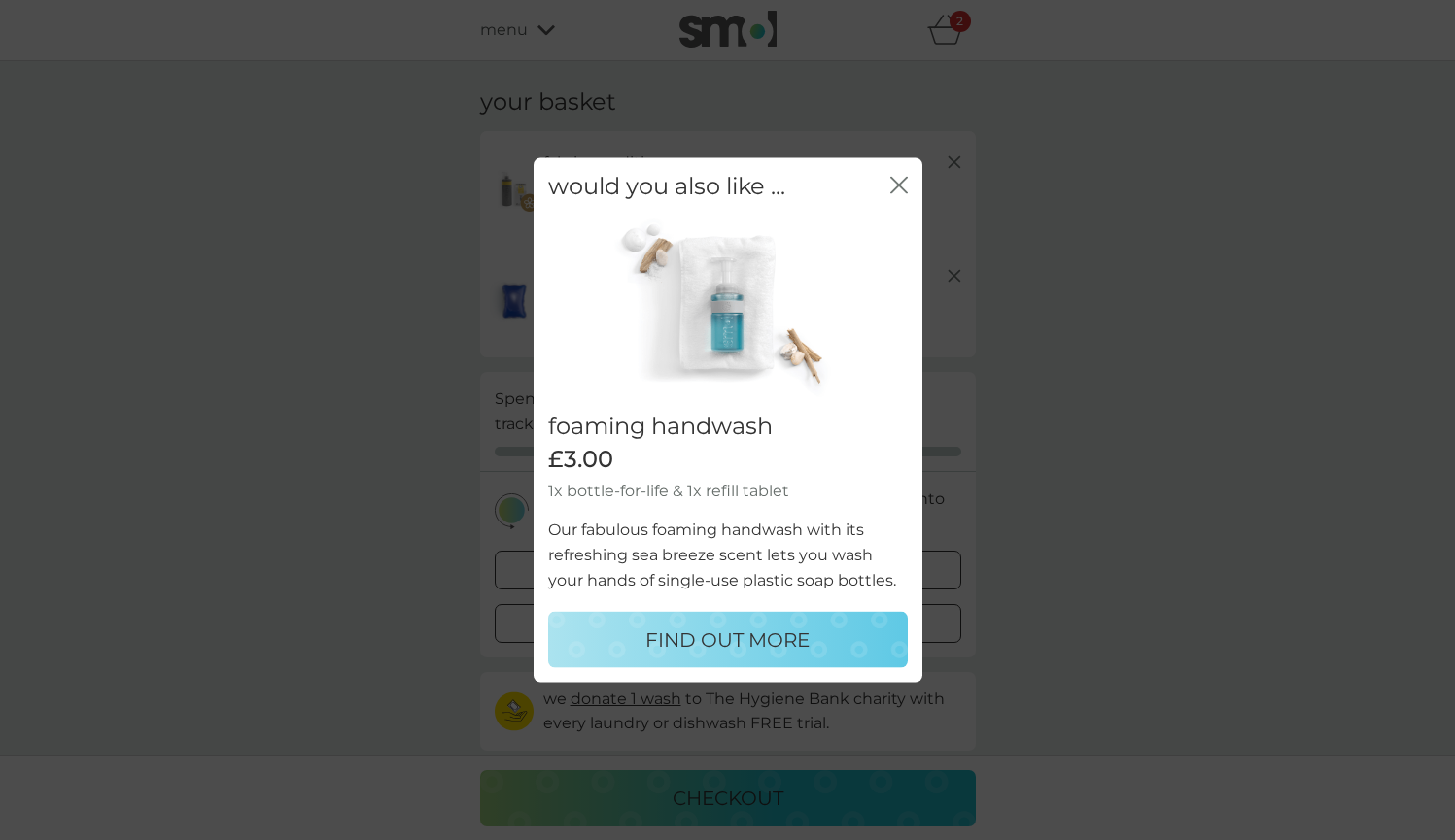
click at [905, 183] on icon "close" at bounding box center [899, 184] width 18 height 18
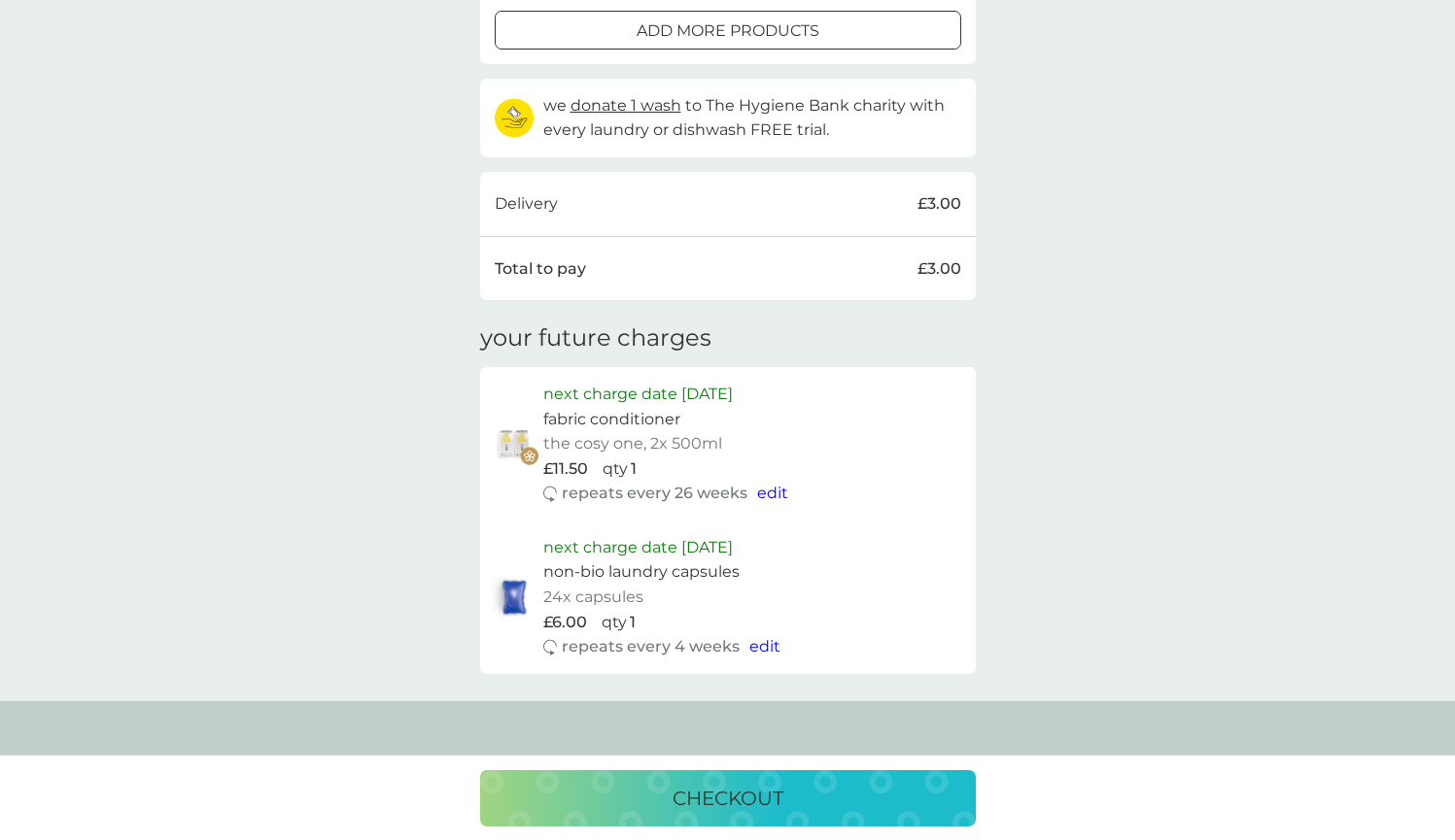
scroll to position [595, 0]
click at [778, 483] on span "edit" at bounding box center [773, 492] width 31 height 19
select select "182"
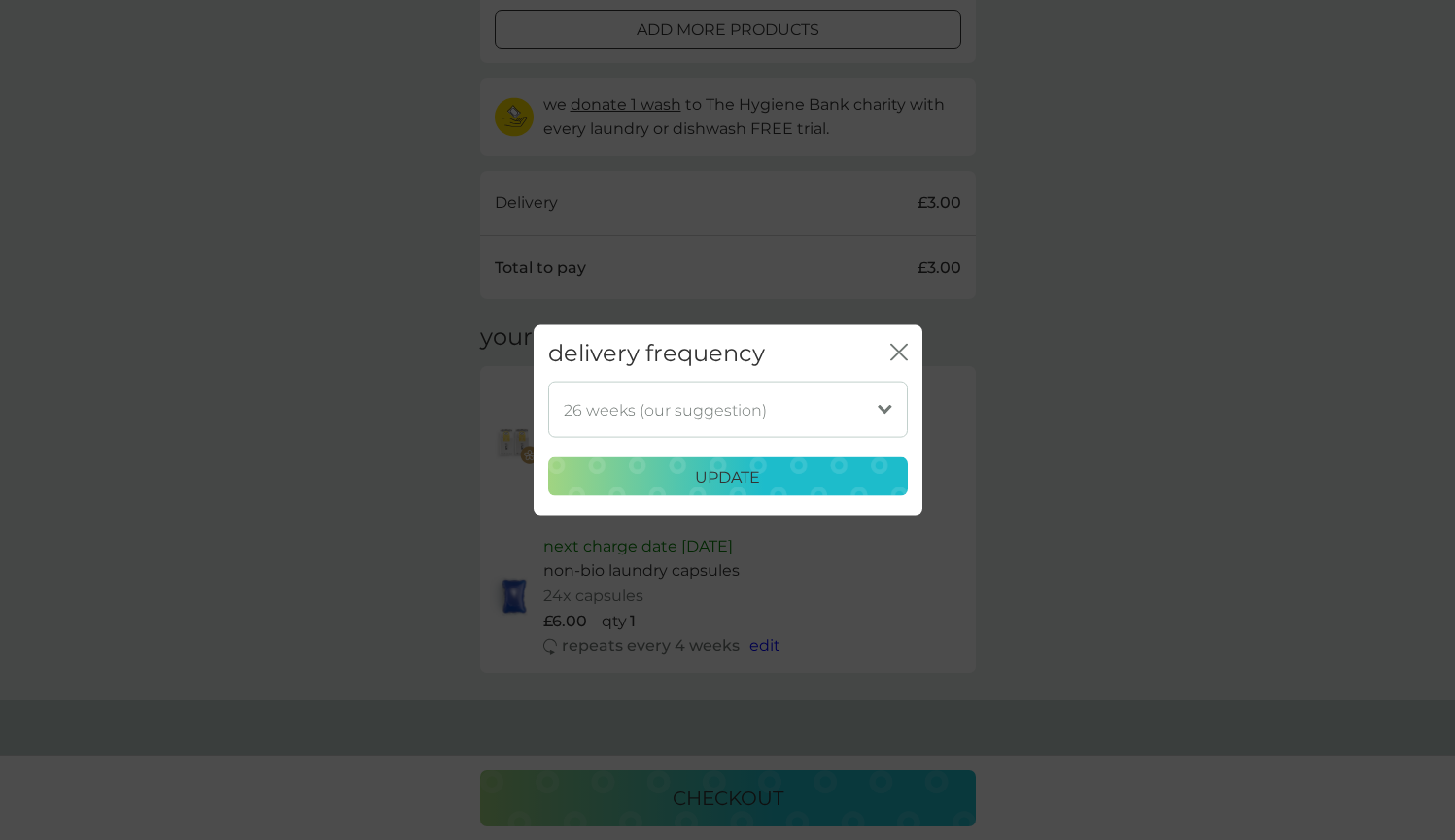
click at [901, 353] on icon "close" at bounding box center [899, 352] width 18 height 18
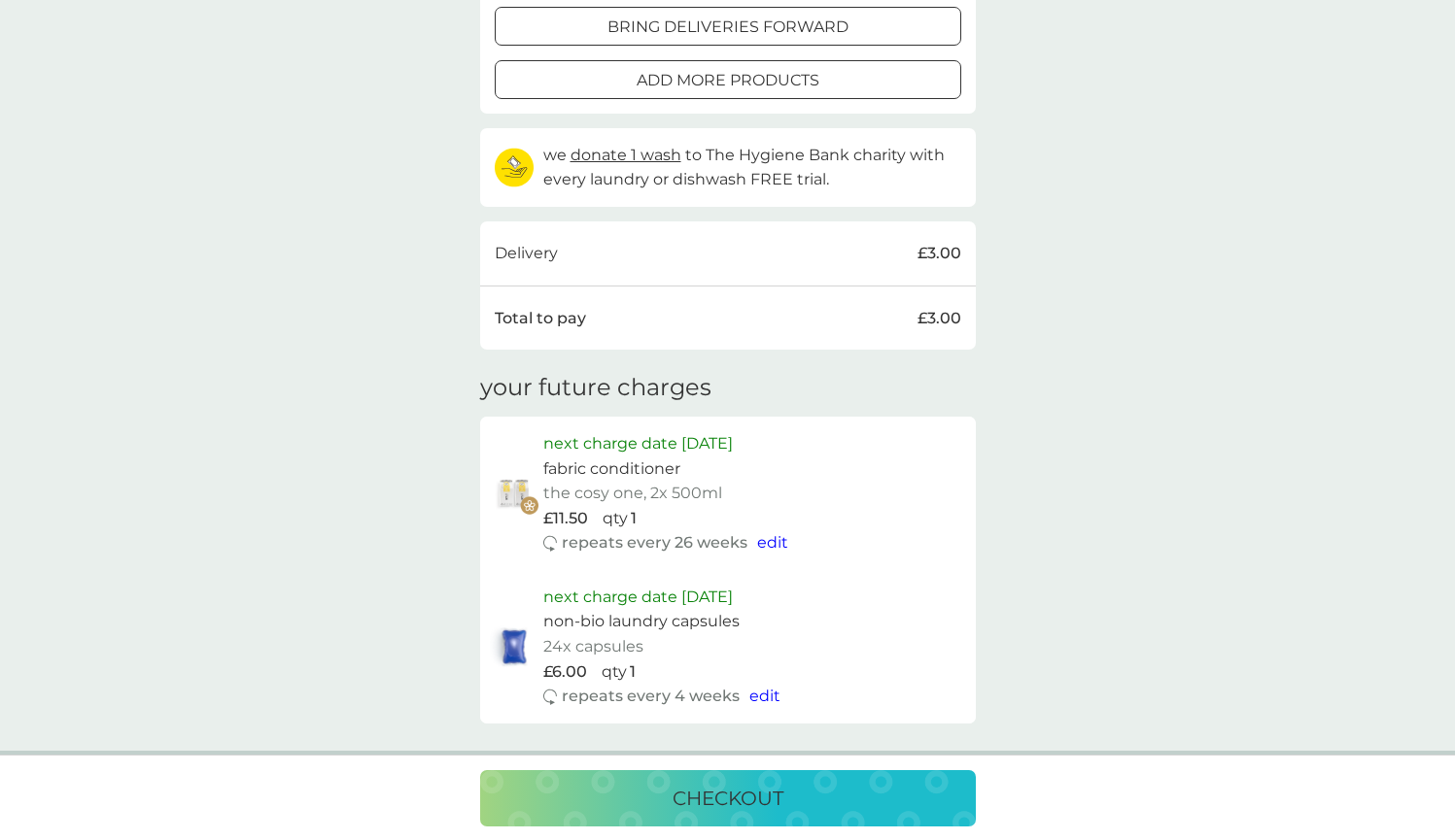
scroll to position [561, 0]
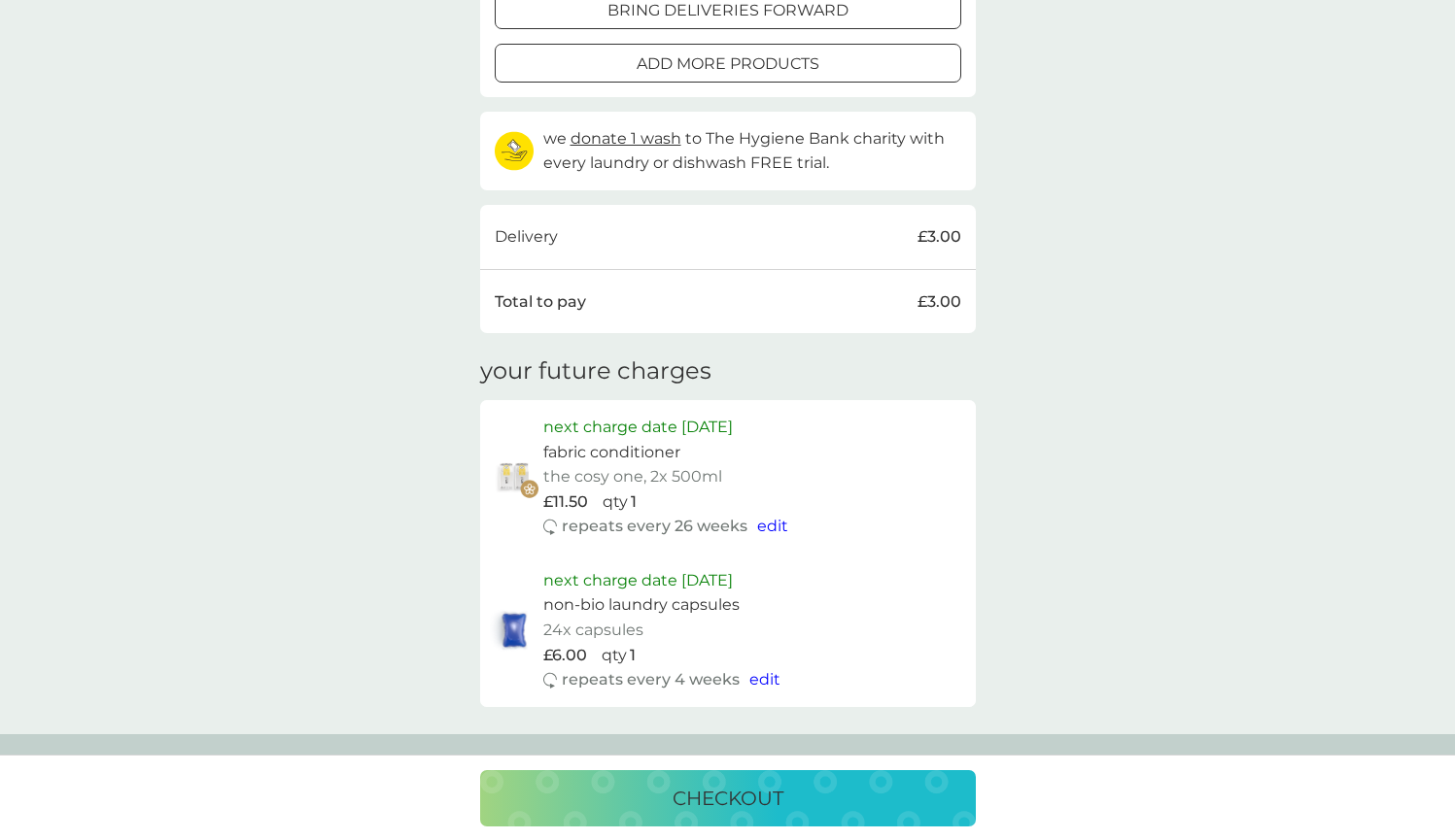
click at [757, 670] on span "edit" at bounding box center [765, 679] width 31 height 19
select select "28"
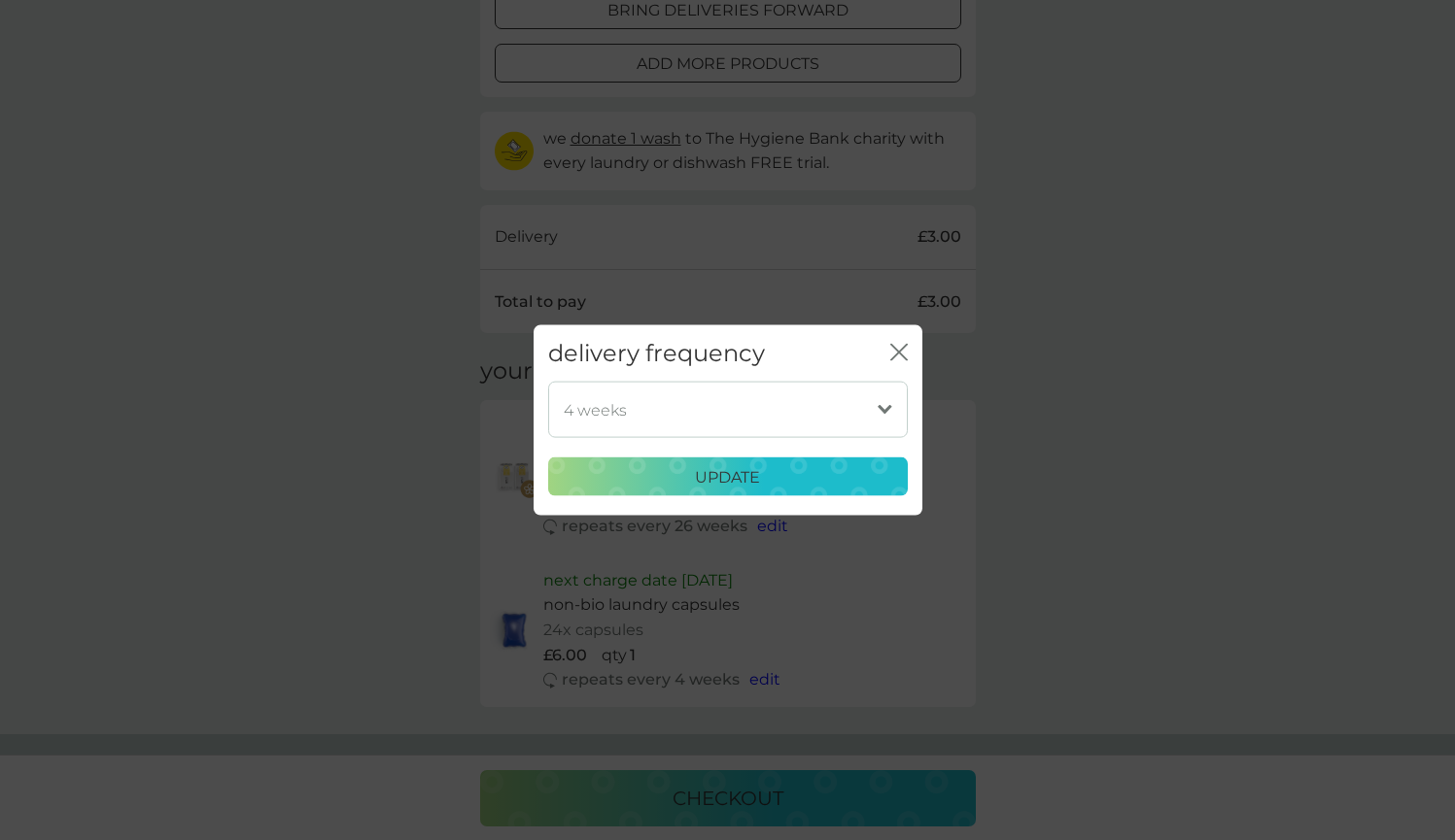
click at [811, 475] on div "update" at bounding box center [728, 477] width 334 height 25
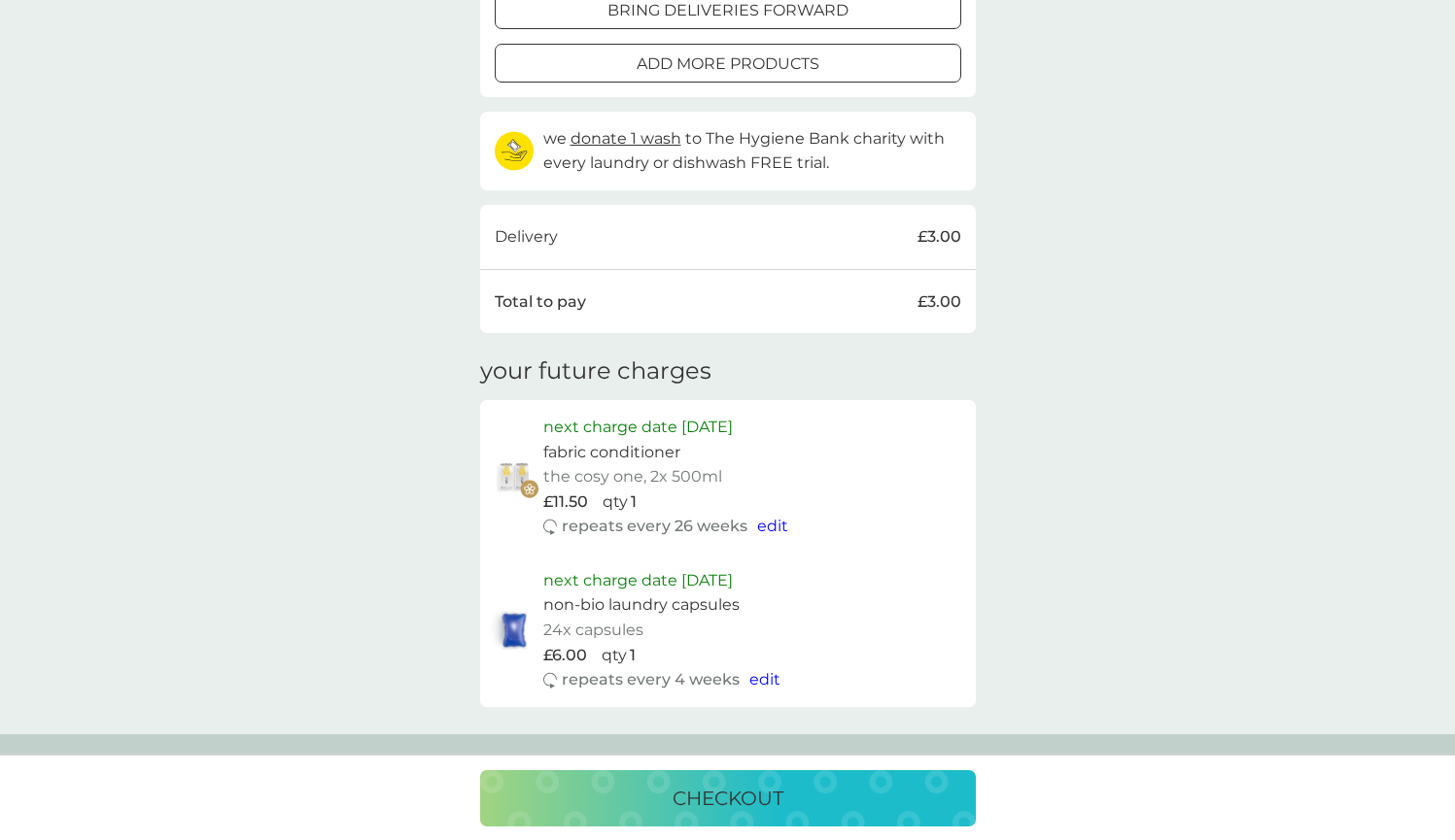
click at [767, 517] on span "edit" at bounding box center [773, 525] width 31 height 19
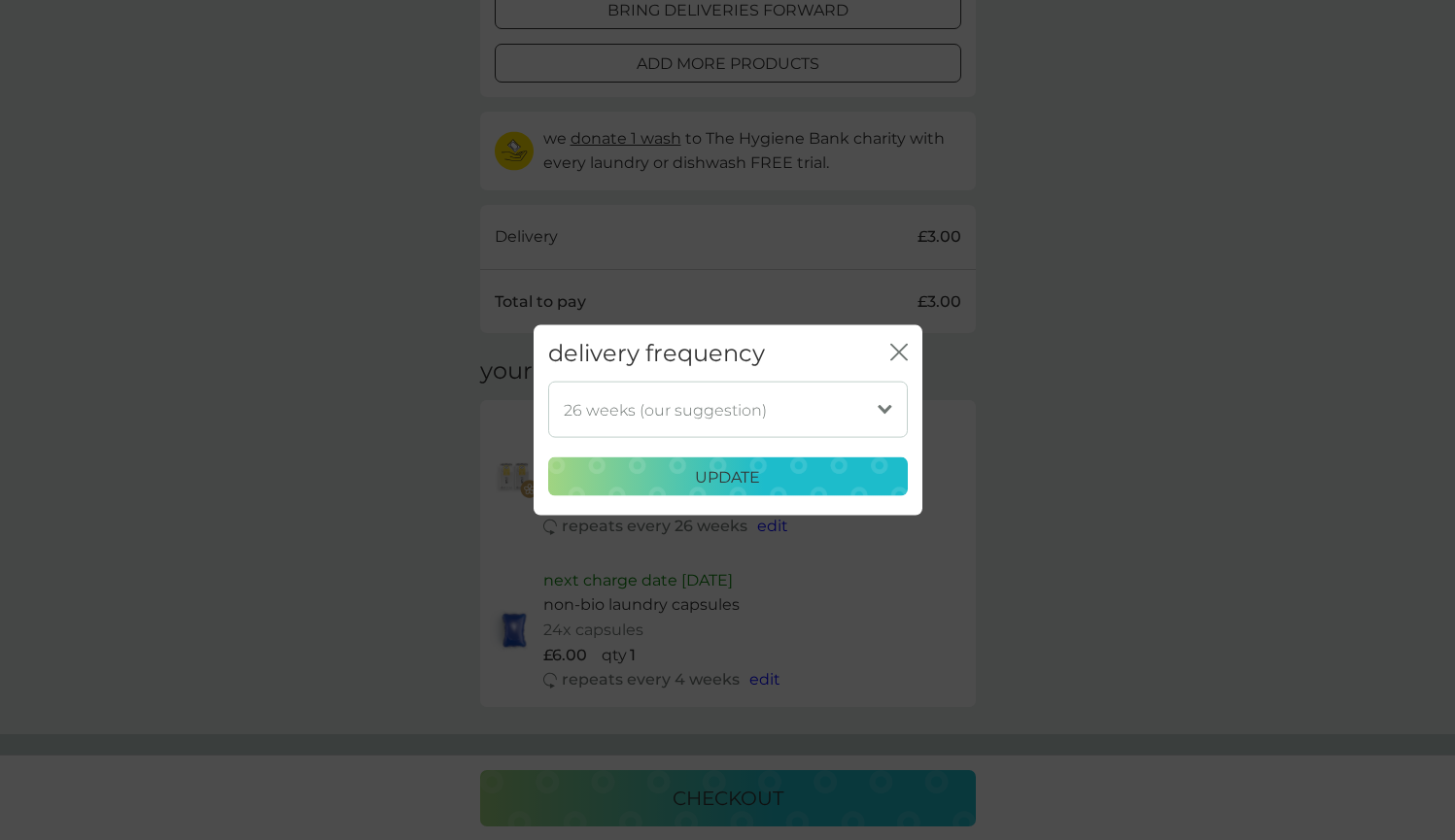
select select "140"
click at [868, 467] on div "update" at bounding box center [728, 477] width 334 height 25
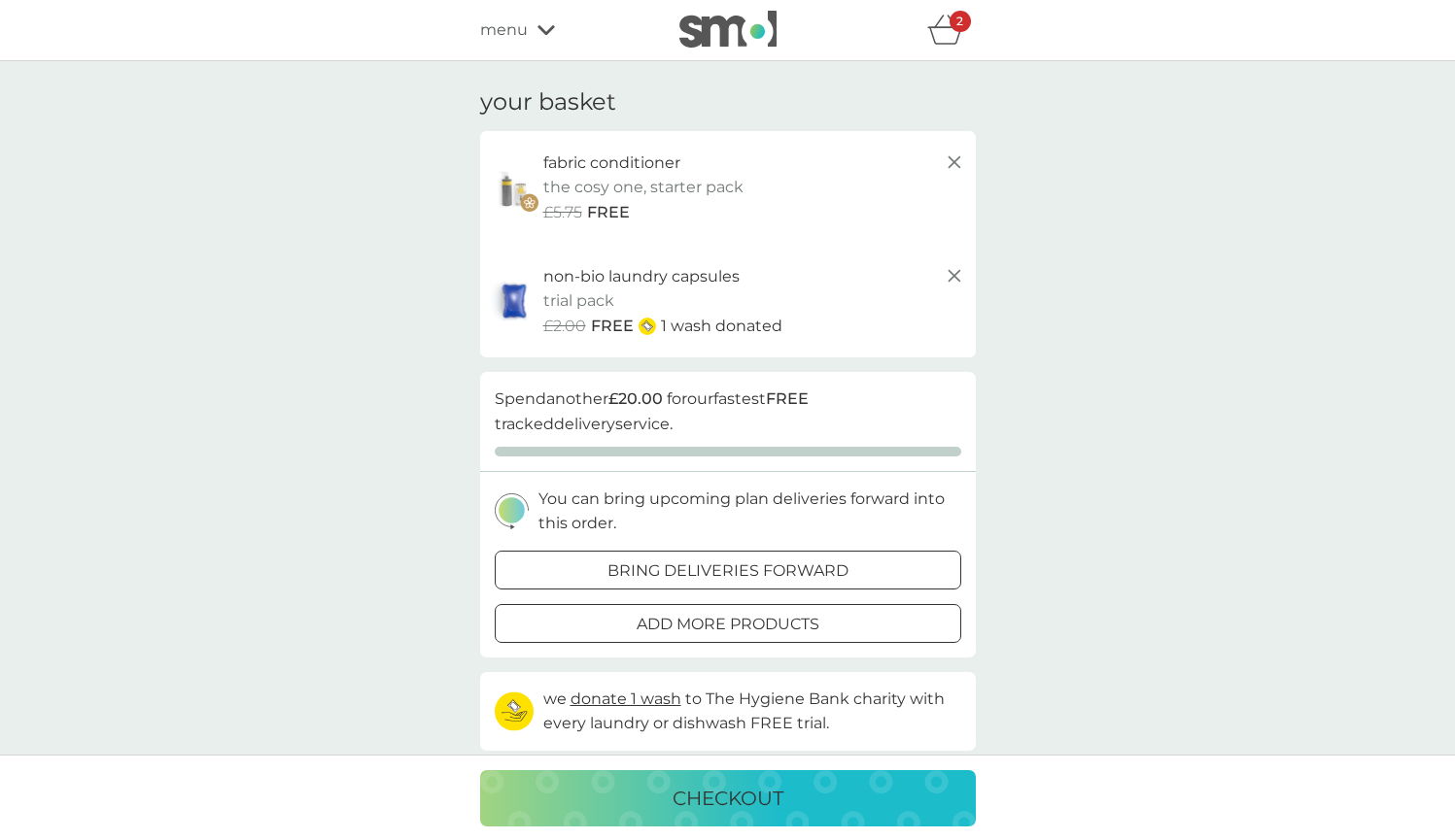
scroll to position [0, 0]
click at [742, 798] on p "checkout" at bounding box center [728, 799] width 111 height 31
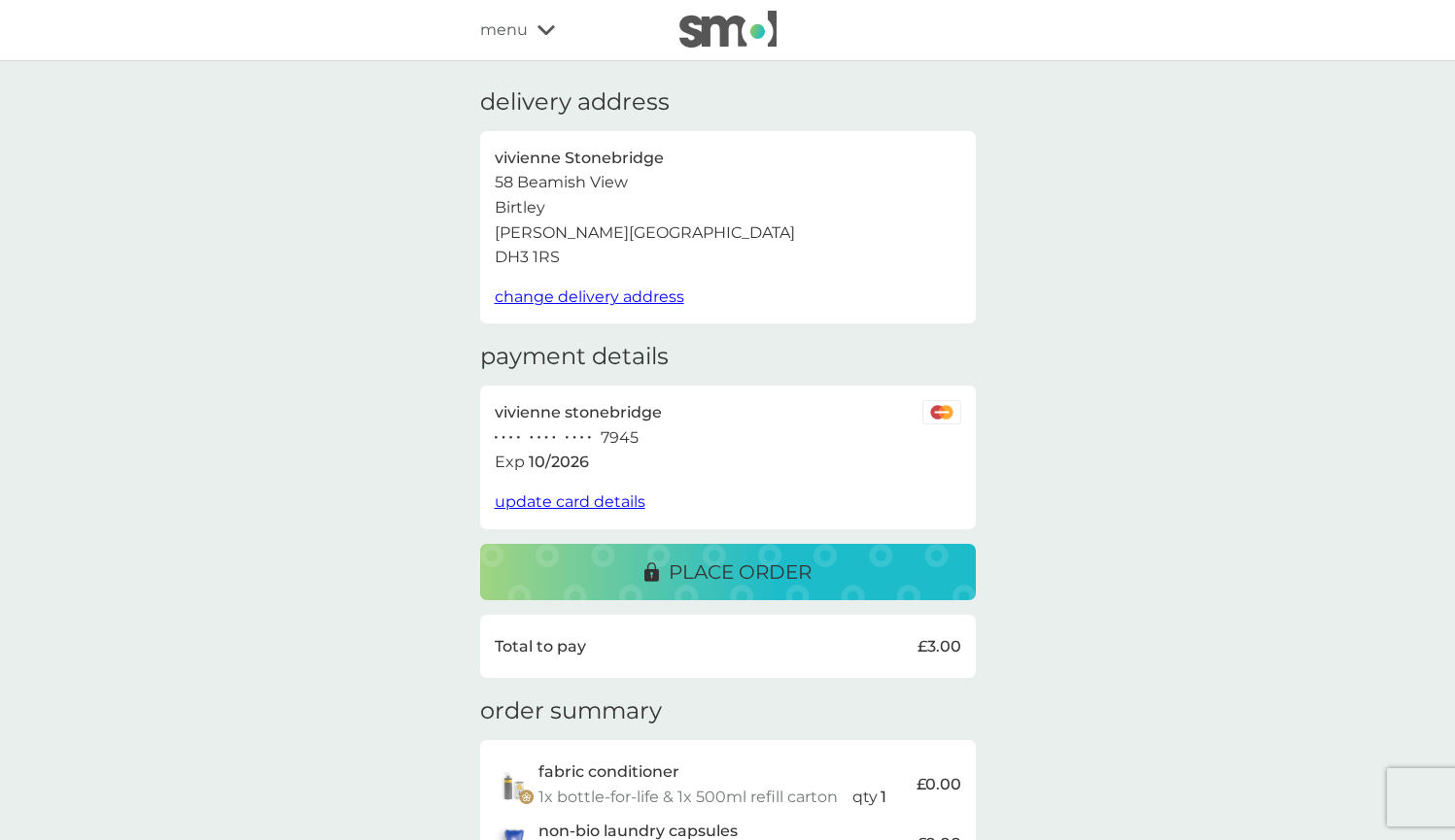
click at [795, 569] on p "place order" at bounding box center [740, 572] width 143 height 31
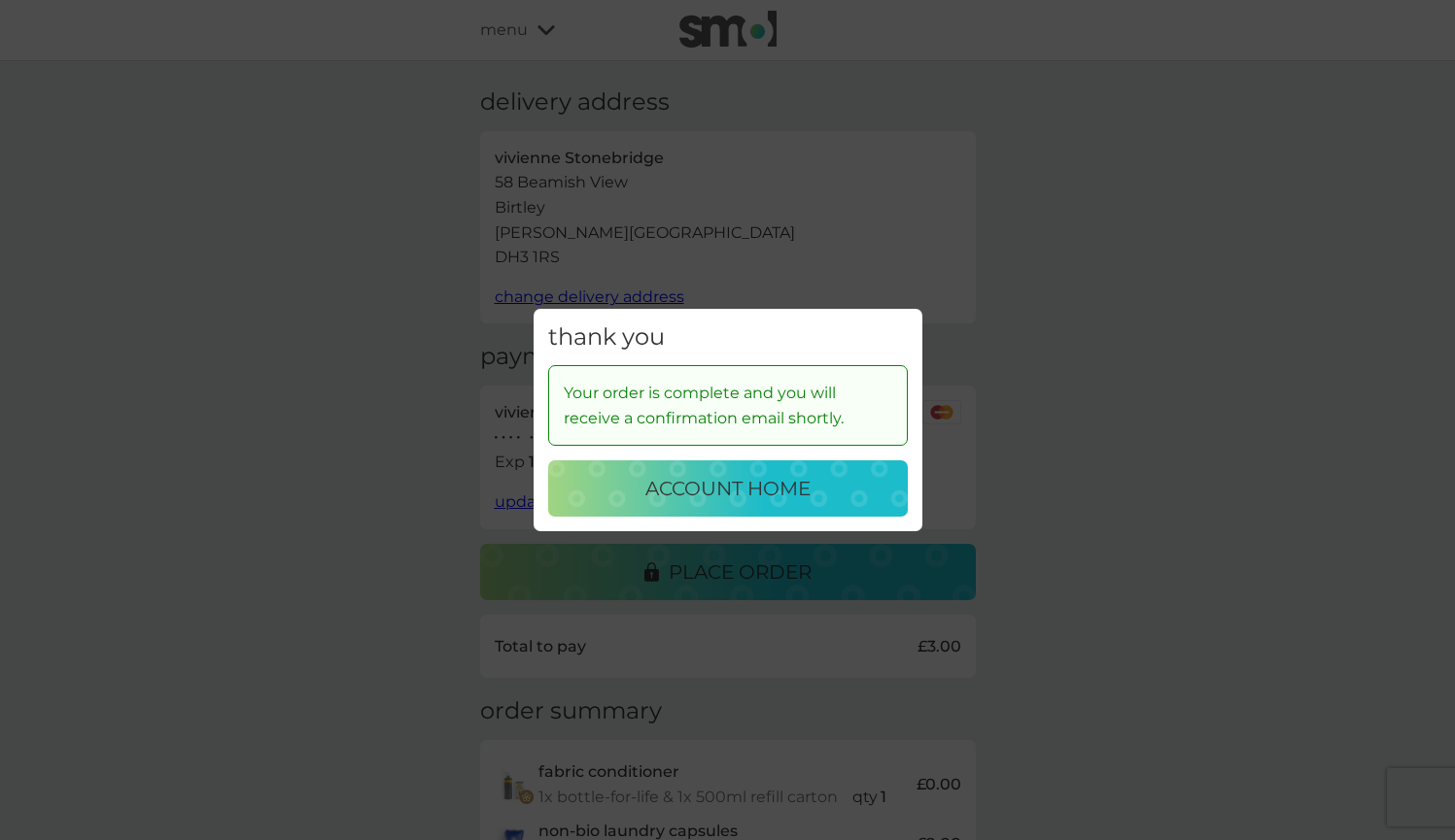
click at [772, 509] on button "account home" at bounding box center [728, 488] width 360 height 56
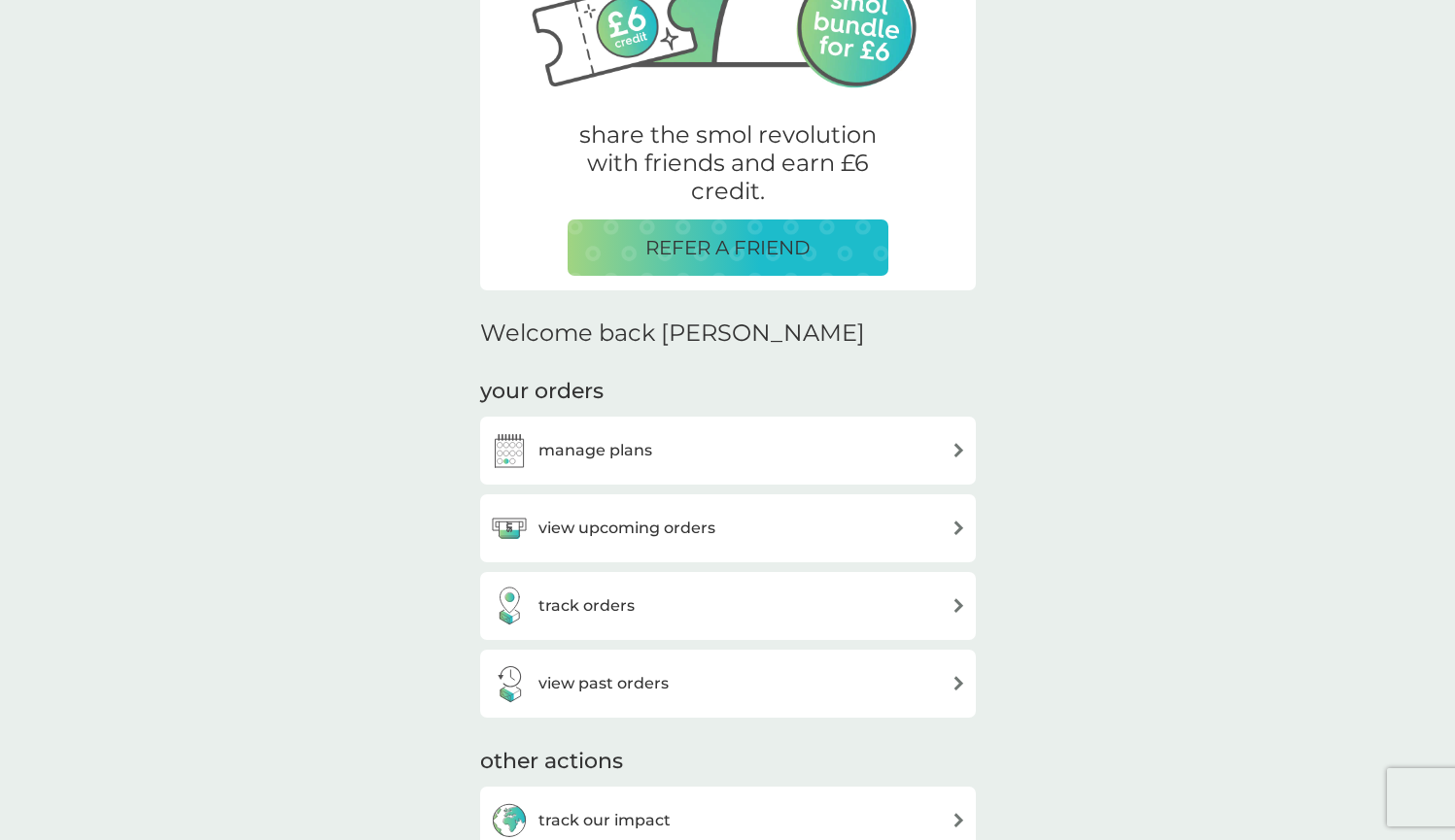
scroll to position [280, 0]
click at [820, 432] on div "manage plans" at bounding box center [728, 450] width 477 height 39
